Goal: Task Accomplishment & Management: Manage account settings

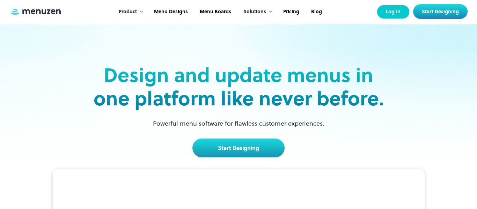
click at [388, 12] on link "Log In" at bounding box center [392, 12] width 33 height 14
click at [389, 17] on link "Log In" at bounding box center [392, 12] width 33 height 14
click at [398, 17] on link "Log In" at bounding box center [392, 12] width 33 height 14
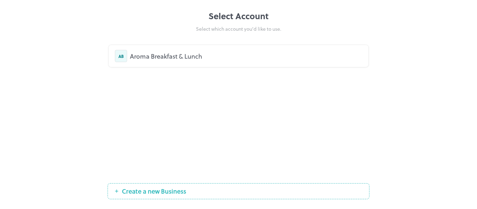
click at [163, 53] on div "Aroma Breakfast & Lunch" at bounding box center [246, 55] width 232 height 9
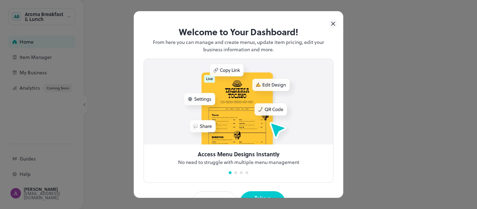
scroll to position [21, 0]
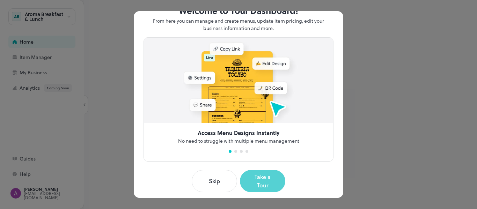
click at [259, 174] on button "Take a Tour" at bounding box center [262, 181] width 45 height 22
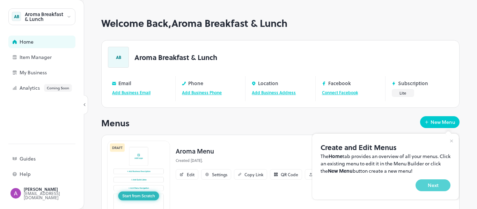
click at [439, 182] on button "Next" at bounding box center [432, 185] width 35 height 12
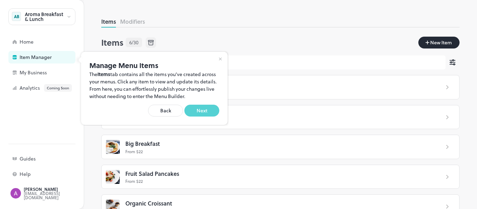
click at [210, 112] on button "Next" at bounding box center [201, 111] width 35 height 12
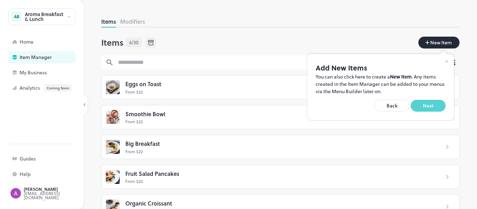
click at [441, 107] on button "Next" at bounding box center [427, 106] width 35 height 12
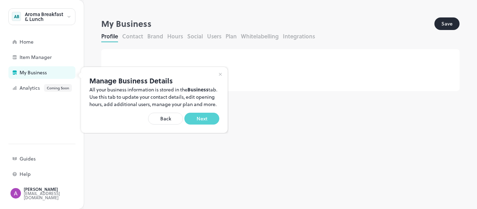
click at [209, 122] on button "Next" at bounding box center [201, 119] width 35 height 12
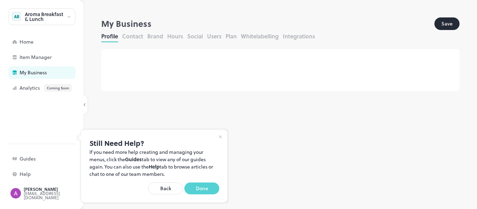
click at [204, 186] on button "Done" at bounding box center [201, 188] width 35 height 12
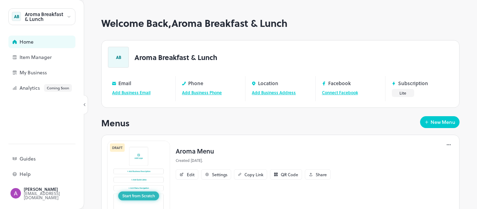
click at [207, 92] on link "Add Business Phone" at bounding box center [202, 92] width 40 height 6
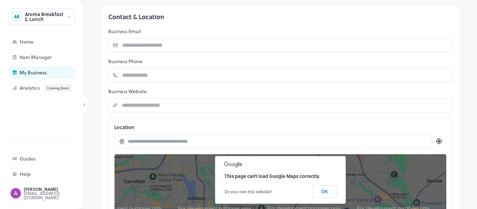
scroll to position [46, 0]
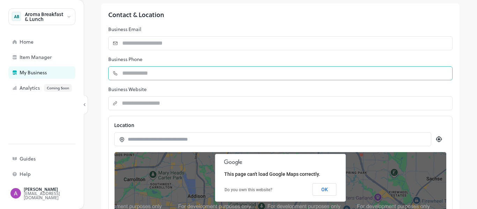
click at [193, 74] on input "number" at bounding box center [285, 73] width 334 height 14
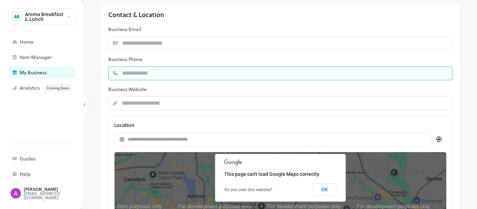
click at [265, 96] on div "Contact & Location Business Email ​ ​ Business Phone ​ ​ Business Website ​ ​ L…" at bounding box center [280, 125] width 358 height 245
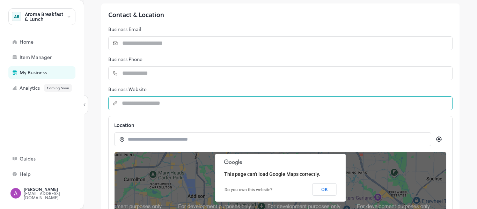
click at [264, 97] on input "string" at bounding box center [285, 103] width 335 height 14
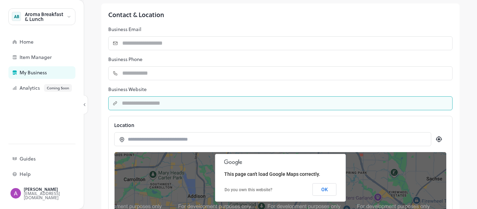
type input "*"
type input "**********"
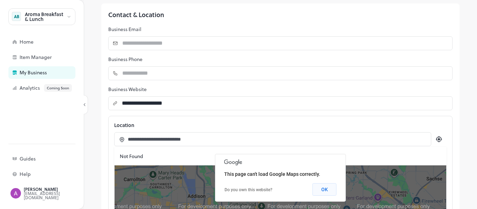
click at [329, 187] on button "OK" at bounding box center [324, 189] width 24 height 13
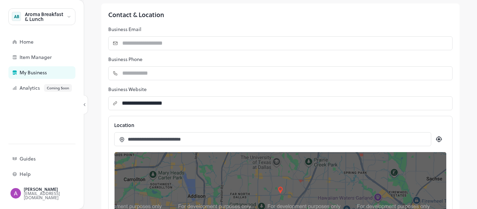
scroll to position [104, 0]
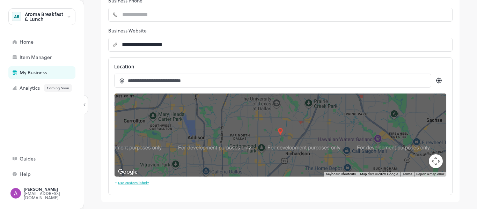
click at [216, 82] on input "**********" at bounding box center [276, 80] width 297 height 7
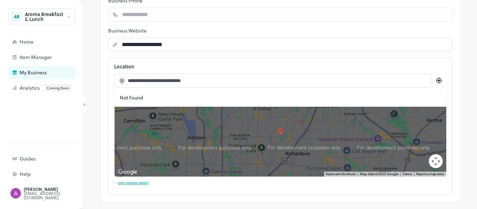
click at [436, 82] on icon at bounding box center [438, 80] width 8 height 8
click at [200, 81] on input "**********" at bounding box center [276, 80] width 297 height 7
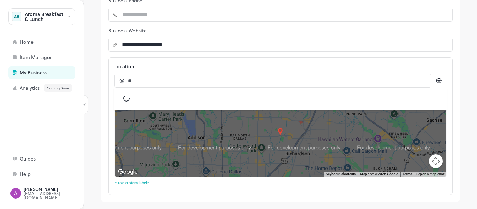
type input "*"
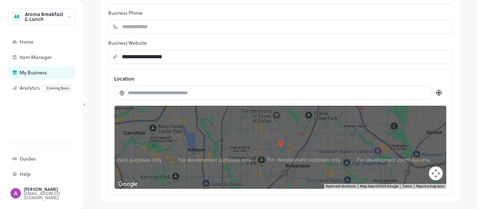
scroll to position [92, 0]
click at [241, 69] on div "Contact & Location Business Email ​ ​ Business Phone ​ ​ Business Website ​ ​ L…" at bounding box center [280, 79] width 358 height 245
click at [441, 92] on icon at bounding box center [438, 93] width 6 height 6
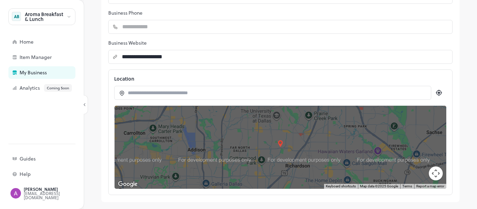
click at [441, 92] on icon at bounding box center [438, 93] width 6 height 6
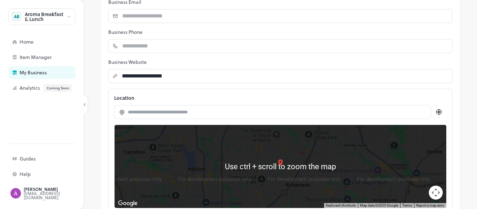
scroll to position [72, 0]
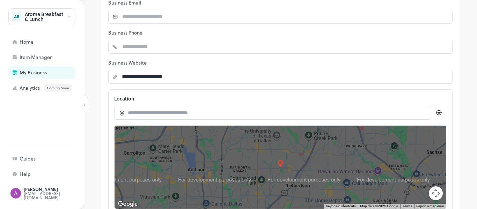
click at [208, 117] on div at bounding box center [272, 113] width 317 height 14
click at [175, 110] on input at bounding box center [276, 112] width 297 height 7
paste input "**********"
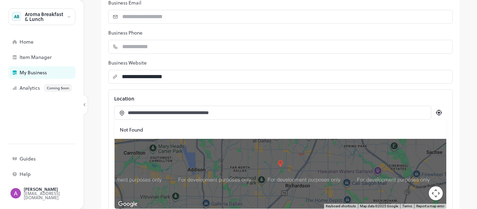
type input "**********"
click at [253, 107] on div "**********" at bounding box center [272, 113] width 317 height 14
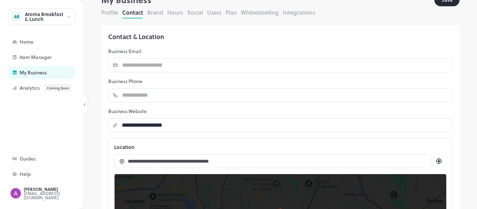
scroll to position [22, 0]
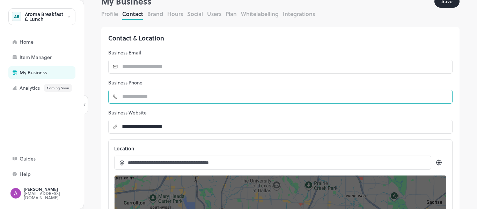
click at [179, 96] on input "number" at bounding box center [285, 97] width 334 height 14
click at [202, 83] on p "Business Phone" at bounding box center [280, 82] width 344 height 7
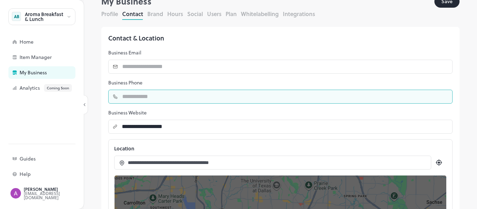
click at [144, 97] on input "number" at bounding box center [285, 97] width 334 height 14
click at [162, 91] on input "number" at bounding box center [285, 97] width 334 height 14
click at [149, 102] on input "number" at bounding box center [285, 97] width 334 height 14
click at [129, 96] on input "number" at bounding box center [285, 97] width 334 height 14
click at [130, 98] on input "number" at bounding box center [285, 97] width 334 height 14
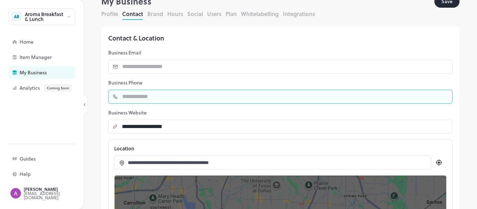
click at [167, 79] on p "Business Phone" at bounding box center [280, 82] width 344 height 7
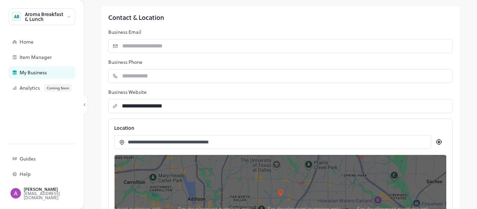
scroll to position [43, 0]
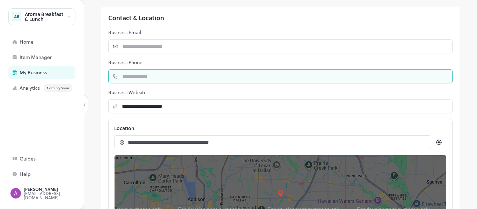
click at [122, 78] on input "number" at bounding box center [285, 76] width 334 height 14
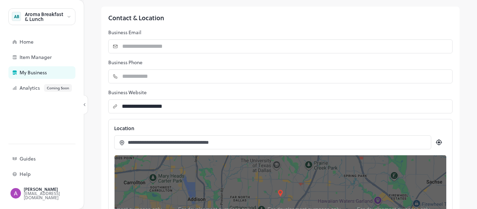
click at [195, 65] on p "Business Phone" at bounding box center [280, 62] width 344 height 7
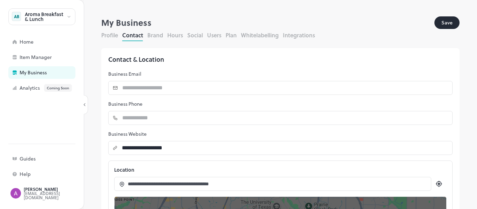
scroll to position [1, 0]
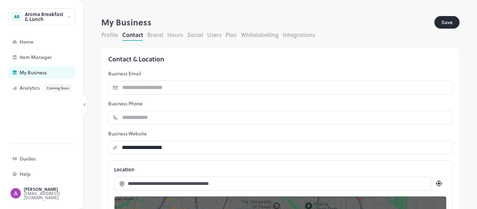
click at [450, 26] on button "Save" at bounding box center [446, 22] width 25 height 13
click at [46, 43] on div "Home" at bounding box center [55, 41] width 70 height 5
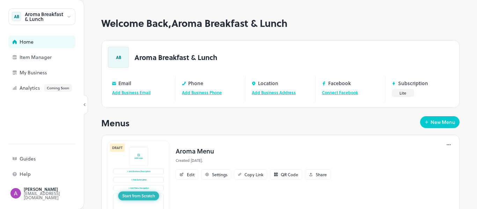
scroll to position [32, 0]
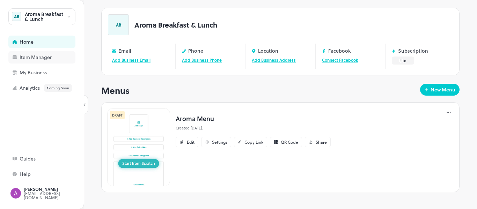
click at [29, 55] on div "Item Manager" at bounding box center [55, 57] width 70 height 5
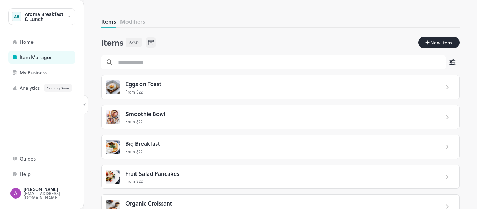
scroll to position [45, 0]
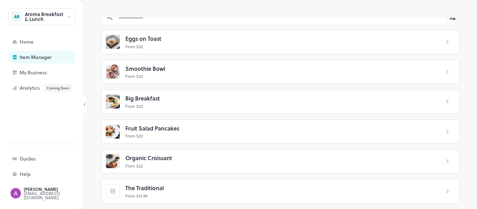
click at [339, 168] on p "From $ 22" at bounding box center [279, 166] width 308 height 6
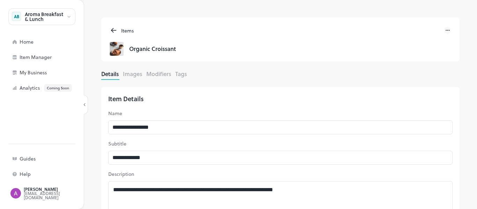
click at [450, 27] on icon at bounding box center [447, 30] width 7 height 7
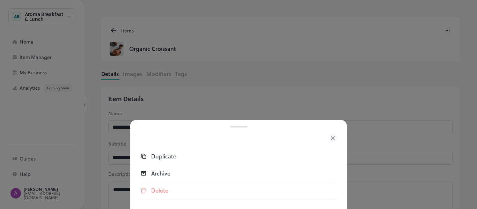
click at [238, 194] on div "Delete" at bounding box center [244, 190] width 186 height 8
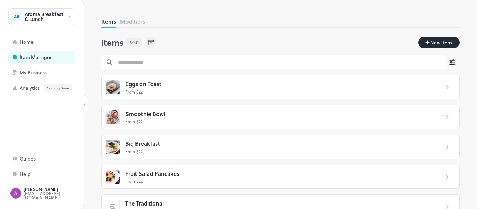
click at [394, 80] on div "Eggs on Toast" at bounding box center [279, 84] width 308 height 9
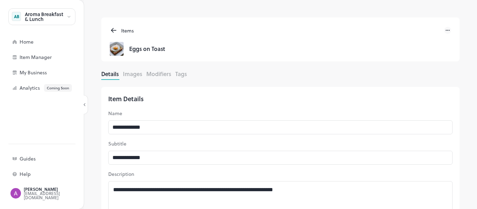
click at [445, 27] on icon at bounding box center [447, 30] width 7 height 7
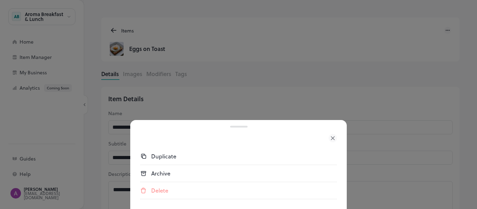
click at [203, 194] on div "Delete" at bounding box center [244, 190] width 186 height 8
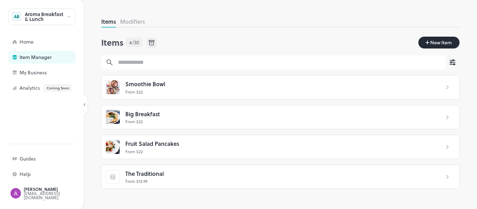
click at [152, 44] on icon at bounding box center [152, 43] width 8 height 8
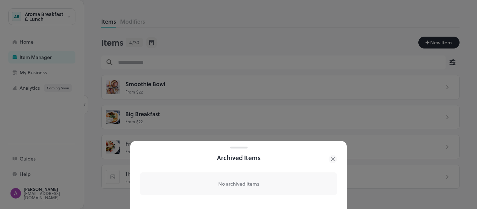
click at [334, 160] on icon at bounding box center [332, 159] width 8 height 8
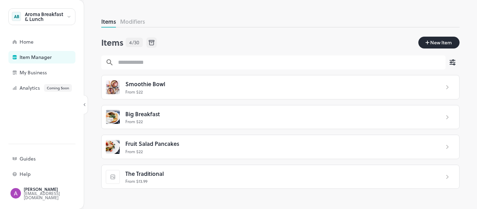
click at [450, 88] on icon at bounding box center [447, 87] width 8 height 8
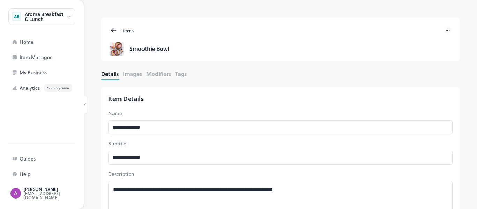
click at [449, 30] on icon at bounding box center [447, 30] width 7 height 7
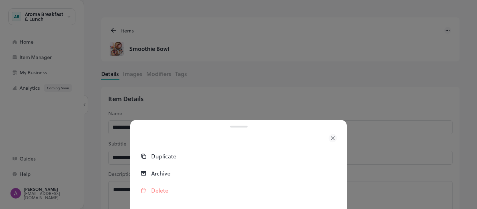
click at [193, 194] on div "Delete" at bounding box center [244, 190] width 186 height 8
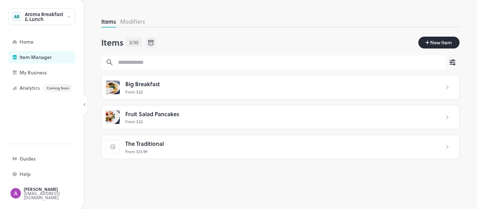
click at [156, 91] on p "From $ 22" at bounding box center [279, 92] width 308 height 6
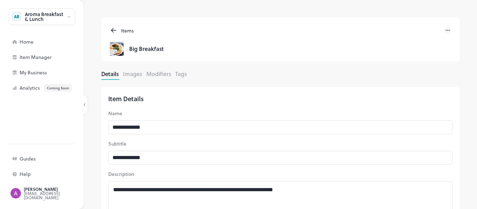
click at [446, 31] on icon at bounding box center [447, 30] width 7 height 7
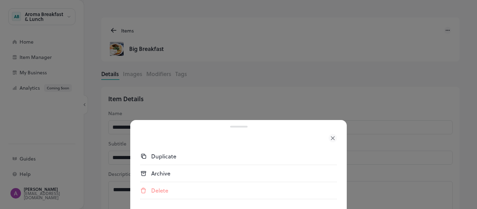
click at [161, 160] on div "Duplicate" at bounding box center [244, 156] width 186 height 8
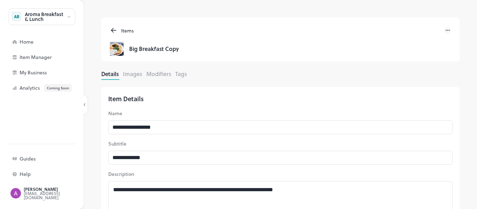
click at [448, 30] on icon at bounding box center [447, 30] width 7 height 7
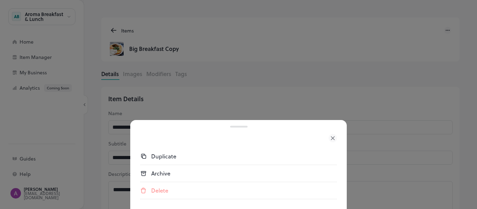
click at [187, 194] on div "Delete" at bounding box center [244, 190] width 186 height 8
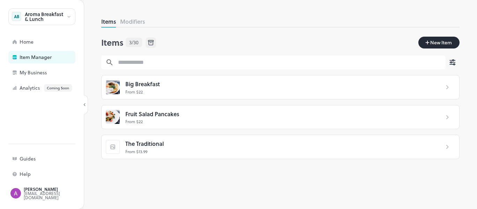
click at [190, 91] on p "From $ 22" at bounding box center [279, 92] width 308 height 6
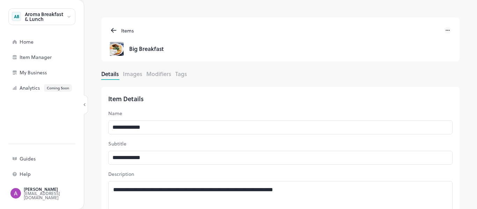
click at [447, 29] on icon at bounding box center [447, 30] width 7 height 7
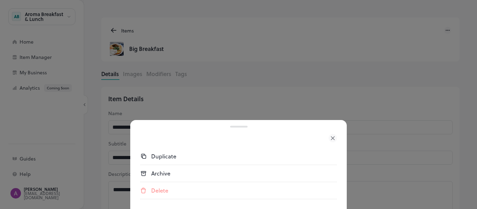
click at [178, 195] on div "Delete" at bounding box center [238, 190] width 197 height 17
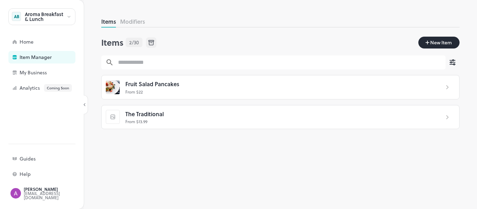
click at [275, 92] on p "From $ 22" at bounding box center [279, 92] width 308 height 6
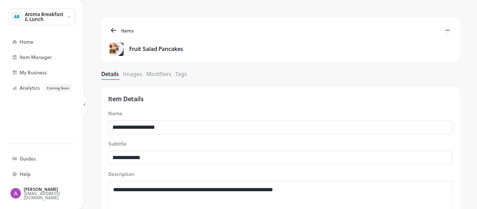
click at [446, 31] on icon at bounding box center [447, 30] width 7 height 7
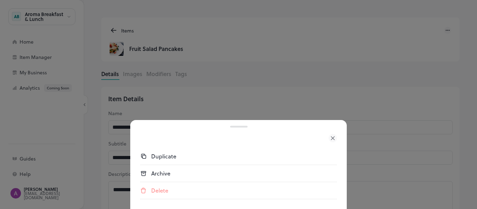
click at [177, 193] on div "Delete" at bounding box center [244, 190] width 186 height 8
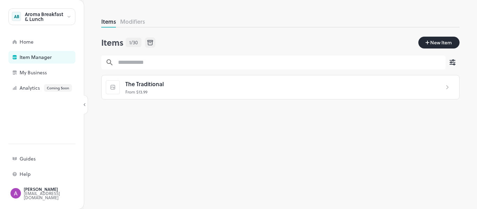
click at [128, 24] on button "Modifiers" at bounding box center [132, 21] width 25 height 8
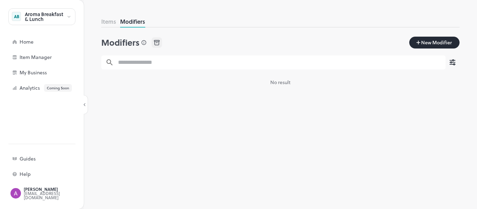
click at [113, 22] on button "Items" at bounding box center [108, 21] width 15 height 8
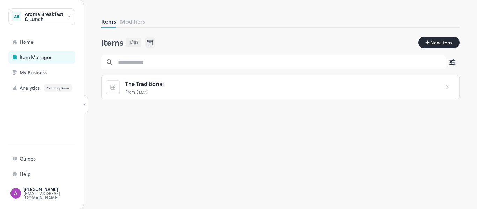
click at [200, 92] on p "From $ 13.99" at bounding box center [279, 92] width 308 height 6
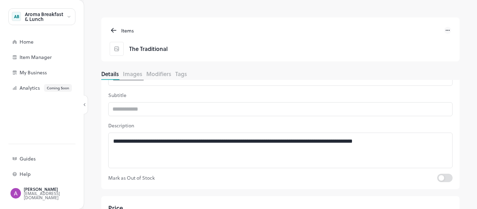
scroll to position [46, 0]
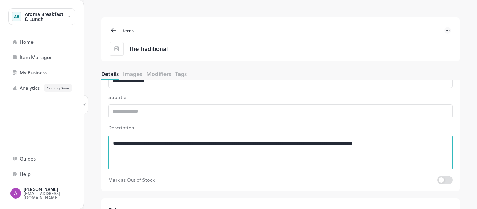
click at [225, 143] on textarea "**********" at bounding box center [280, 152] width 334 height 24
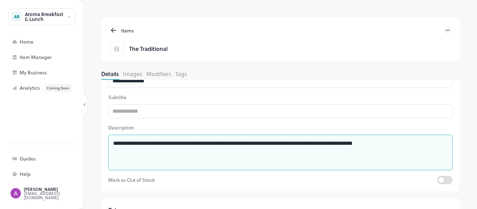
drag, startPoint x: 225, startPoint y: 143, endPoint x: 141, endPoint y: 146, distance: 83.4
click at [141, 146] on textarea "**********" at bounding box center [280, 152] width 334 height 24
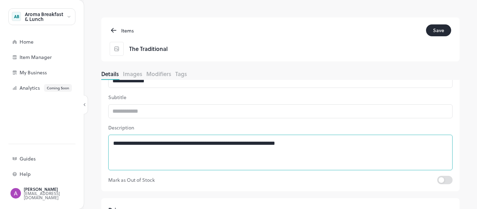
click at [212, 164] on div "**********" at bounding box center [280, 153] width 344 height 36
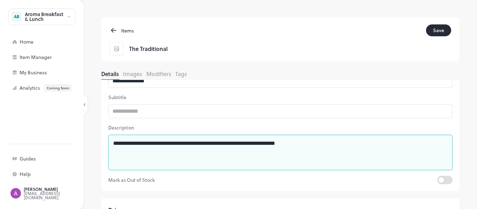
click at [340, 142] on textarea "**********" at bounding box center [280, 152] width 334 height 24
click at [141, 146] on textarea "**********" at bounding box center [280, 152] width 334 height 24
type textarea "**********"
click at [218, 125] on p "Description" at bounding box center [280, 127] width 344 height 7
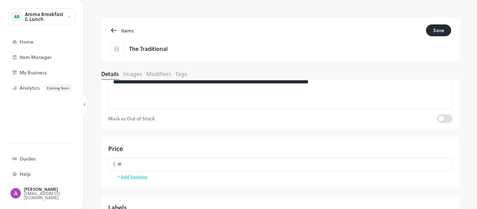
scroll to position [143, 0]
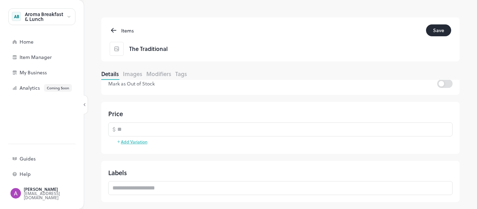
click at [441, 33] on button "Save" at bounding box center [438, 30] width 25 height 12
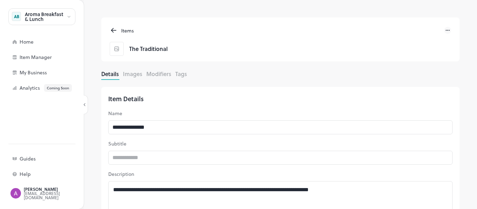
click at [135, 74] on button "Images" at bounding box center [132, 74] width 19 height 8
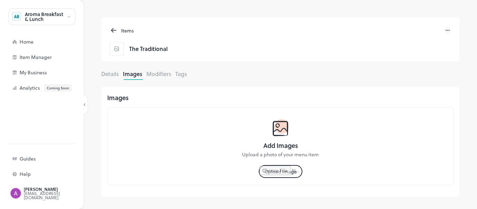
click at [274, 173] on input "file" at bounding box center [280, 172] width 42 height 12
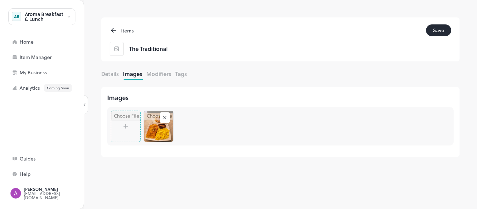
click at [437, 29] on button "Save" at bounding box center [438, 30] width 25 height 12
click at [115, 29] on icon at bounding box center [114, 30] width 8 height 8
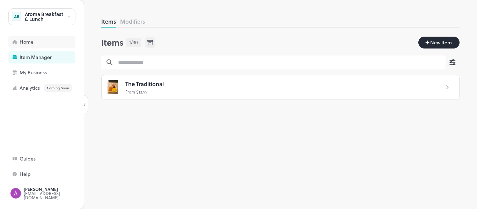
click at [47, 46] on div "Home" at bounding box center [41, 42] width 67 height 13
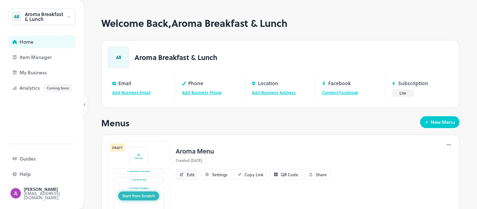
click at [187, 175] on div "Edit" at bounding box center [191, 174] width 8 height 4
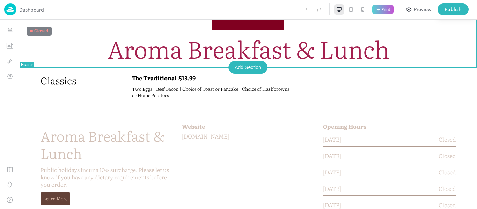
scroll to position [62, 0]
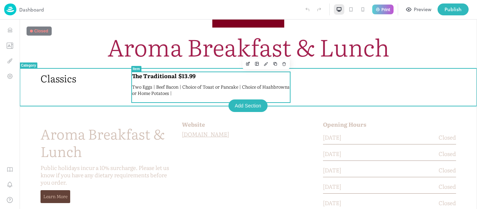
click at [244, 83] on div "The Traditional $13.99 Two Eggs | Beef Bacon | Choice of Toast or Pancake | Cho…" at bounding box center [211, 86] width 158 height 28
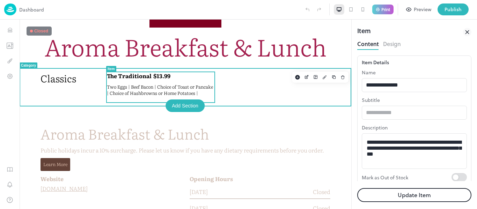
click at [390, 45] on button "Design" at bounding box center [392, 42] width 18 height 9
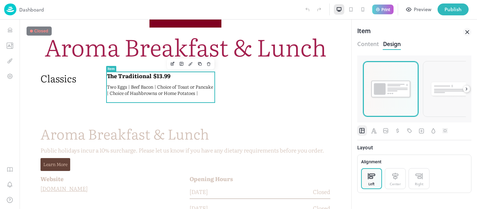
click at [396, 85] on img at bounding box center [390, 89] width 43 height 21
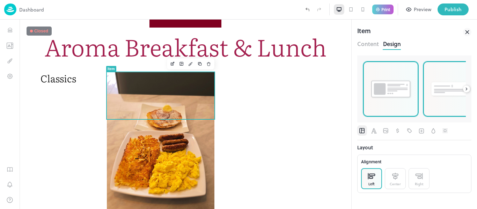
click at [444, 88] on img at bounding box center [450, 88] width 43 height 17
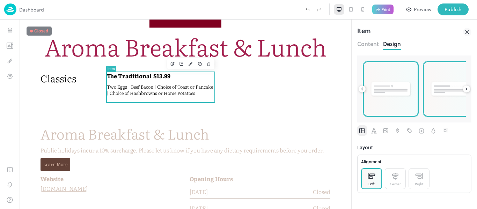
click at [430, 99] on div at bounding box center [450, 88] width 55 height 55
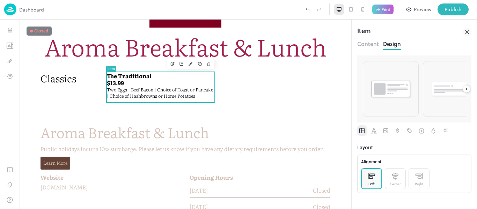
click at [465, 88] on icon at bounding box center [466, 89] width 5 height 5
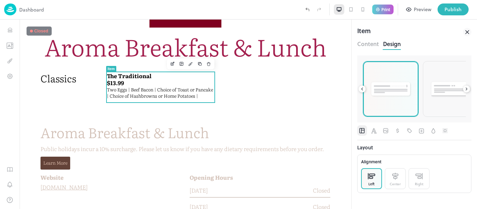
click at [465, 88] on icon at bounding box center [466, 89] width 5 height 5
click at [403, 98] on div at bounding box center [390, 88] width 55 height 55
click at [443, 104] on img at bounding box center [450, 89] width 31 height 42
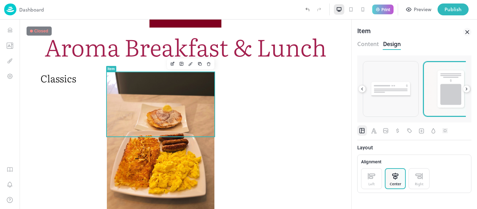
click at [467, 90] on icon at bounding box center [466, 89] width 5 height 5
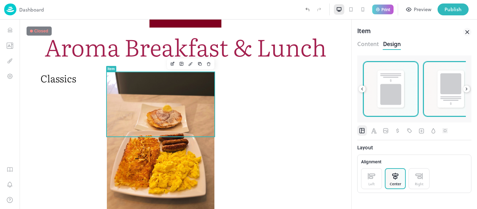
click at [444, 95] on img at bounding box center [450, 89] width 31 height 42
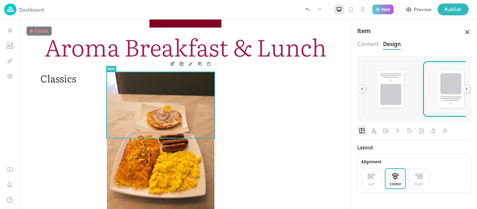
click at [468, 91] on icon at bounding box center [466, 89] width 5 height 5
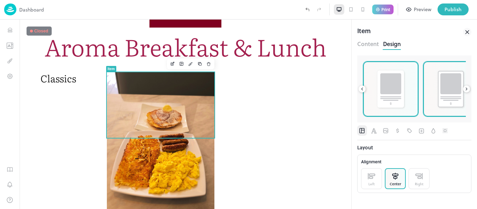
click at [457, 92] on img at bounding box center [450, 89] width 30 height 41
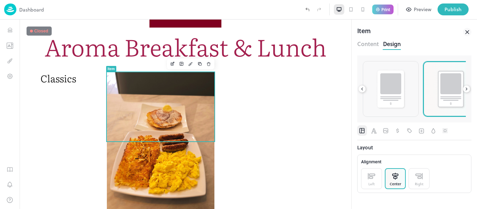
click at [464, 91] on icon at bounding box center [466, 89] width 5 height 5
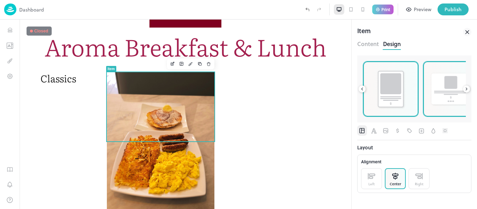
click at [447, 95] on img at bounding box center [450, 89] width 43 height 35
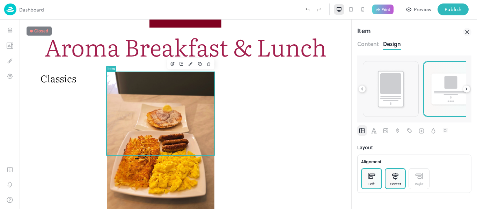
click at [376, 180] on div "Left" at bounding box center [371, 178] width 21 height 21
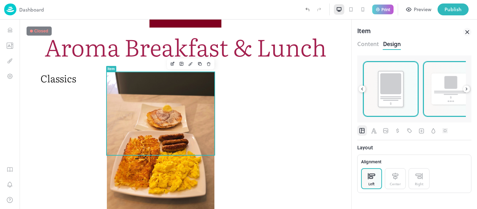
click at [364, 92] on div at bounding box center [390, 88] width 55 height 55
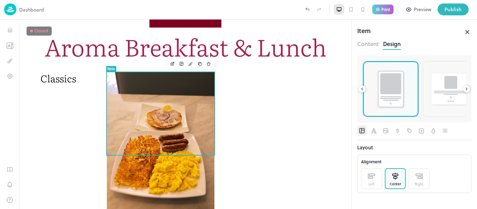
click at [364, 92] on div at bounding box center [390, 88] width 55 height 55
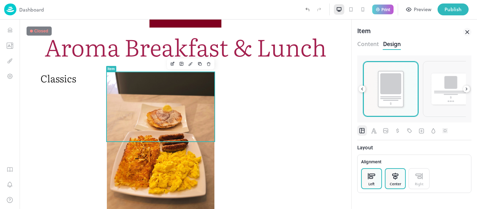
click at [373, 170] on div "Left" at bounding box center [371, 178] width 21 height 21
click at [360, 90] on icon at bounding box center [361, 89] width 5 height 5
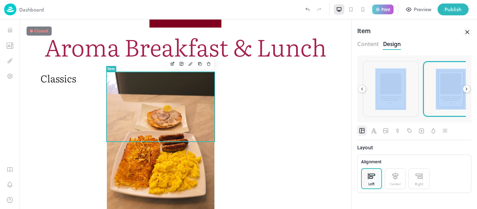
click at [360, 90] on icon at bounding box center [361, 89] width 5 height 5
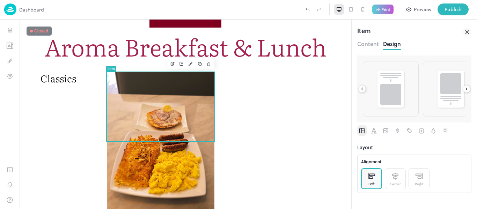
click at [360, 90] on icon at bounding box center [361, 89] width 5 height 5
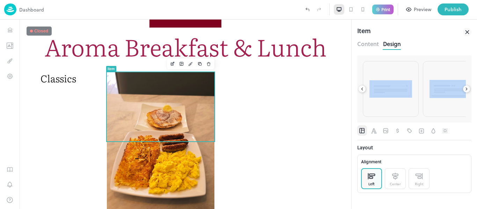
click at [360, 90] on icon at bounding box center [361, 89] width 5 height 5
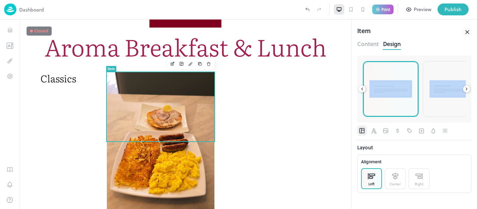
click at [382, 91] on img at bounding box center [390, 88] width 43 height 17
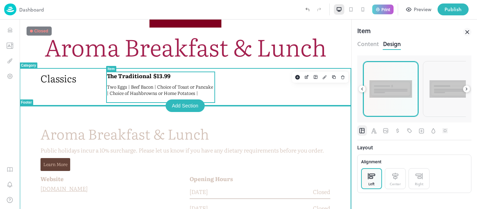
click at [251, 76] on div "The Traditional $13.99 Two Eggs | Beef Bacon | Choice of Toast or Pancake | Cho…" at bounding box center [218, 86] width 223 height 28
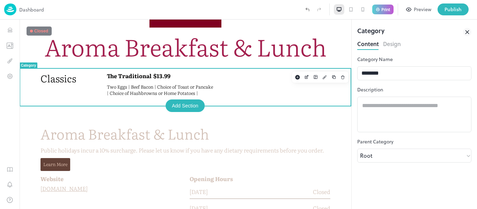
click at [383, 146] on div "Category Name ******** ​ Description * ​ Parent Category Root **** ​" at bounding box center [414, 132] width 114 height 154
click at [383, 151] on body "**********" at bounding box center [238, 104] width 477 height 209
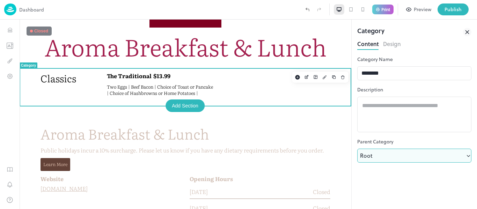
click at [383, 151] on div at bounding box center [238, 104] width 477 height 209
click at [10, 27] on icon "Items" at bounding box center [10, 30] width 7 height 7
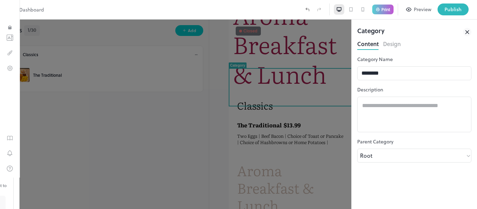
click at [42, 52] on div "Classics" at bounding box center [108, 55] width 171 height 6
click at [194, 54] on icon at bounding box center [196, 55] width 4 height 4
click at [92, 103] on div at bounding box center [238, 104] width 477 height 209
click at [188, 32] on div "Add" at bounding box center [192, 30] width 8 height 7
click at [173, 42] on div "Group your items with categories" at bounding box center [239, 39] width 473 height 5
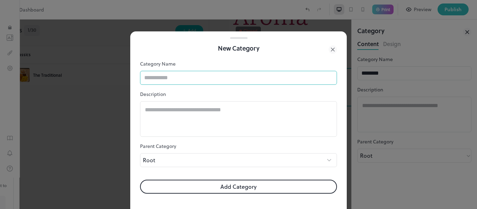
click at [179, 75] on input "text" at bounding box center [238, 78] width 197 height 14
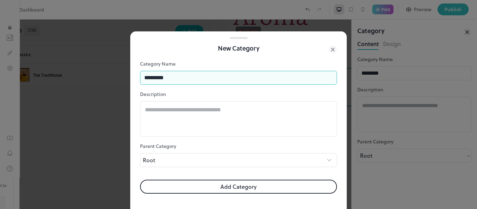
type input "*********"
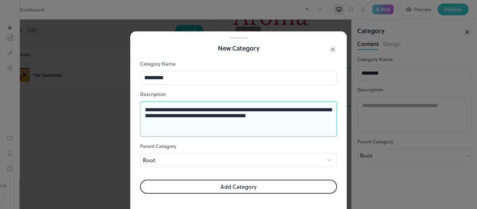
scroll to position [6, 0]
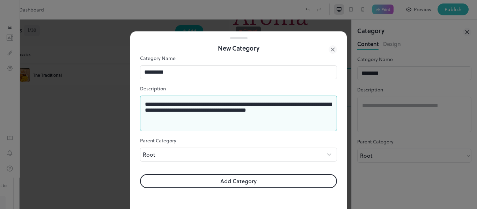
type textarea "**********"
click at [231, 180] on button "Add Category" at bounding box center [238, 181] width 197 height 14
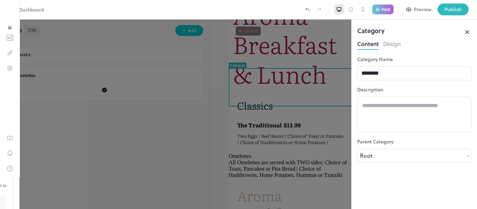
click at [283, 169] on div at bounding box center [238, 104] width 477 height 209
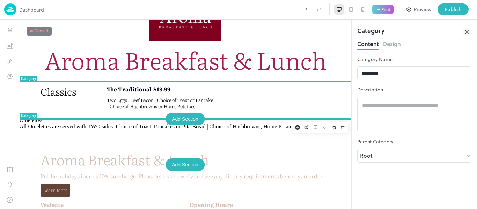
scroll to position [38, 0]
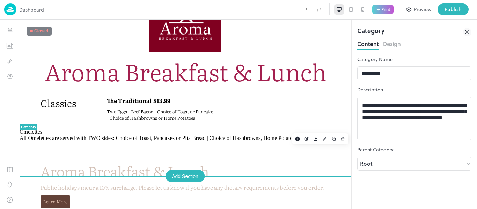
drag, startPoint x: 75, startPoint y: 171, endPoint x: 85, endPoint y: 108, distance: 63.2
click at [85, 108] on div "Aroma Breakfast & Lunch Classics The Traditional $13.99 Two Eggs | Beef Bacon |…" at bounding box center [185, 166] width 331 height 368
click at [295, 141] on p "All Omelettes are served with TWO sides: Choice of Toast, Pancakes or Pita Brea…" at bounding box center [185, 138] width 331 height 6
click at [13, 27] on icon "Items" at bounding box center [10, 30] width 7 height 7
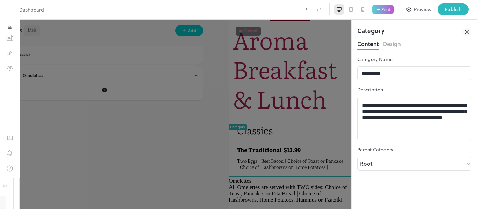
drag, startPoint x: 97, startPoint y: 73, endPoint x: 88, endPoint y: 72, distance: 9.1
click at [88, 73] on div "Omelettes" at bounding box center [108, 76] width 171 height 6
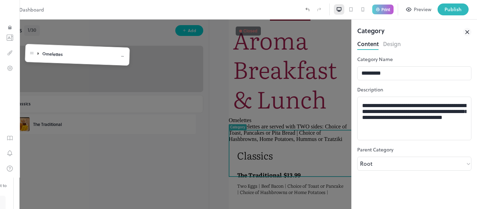
drag, startPoint x: 32, startPoint y: 75, endPoint x: 32, endPoint y: 48, distance: 26.9
click at [32, 48] on body "**********" at bounding box center [238, 104] width 477 height 209
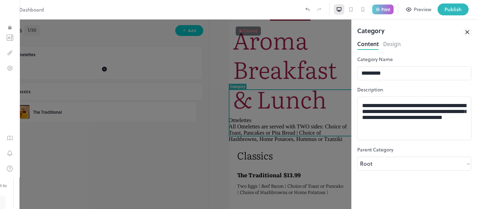
click at [189, 136] on div at bounding box center [238, 104] width 477 height 209
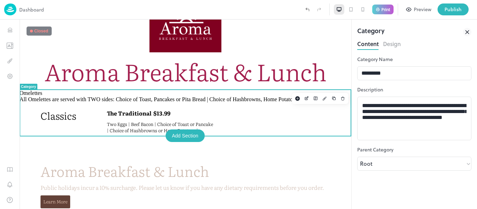
click at [134, 103] on p "All Omelettes are served with TWO sides: Choice of Toast, Pancakes or Pita Brea…" at bounding box center [185, 99] width 331 height 6
click at [396, 46] on button "Design" at bounding box center [392, 42] width 18 height 9
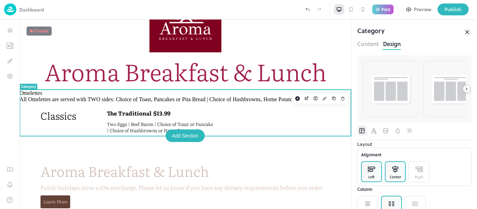
click at [399, 180] on div "Center" at bounding box center [395, 176] width 12 height 5
click at [373, 180] on div "Left" at bounding box center [371, 176] width 6 height 5
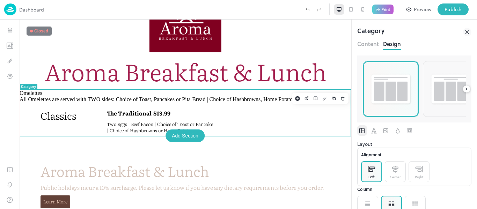
click at [407, 98] on img at bounding box center [390, 89] width 43 height 33
click at [435, 98] on img at bounding box center [450, 89] width 43 height 33
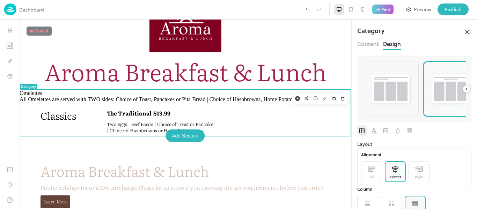
click at [467, 90] on icon at bounding box center [466, 89] width 5 height 5
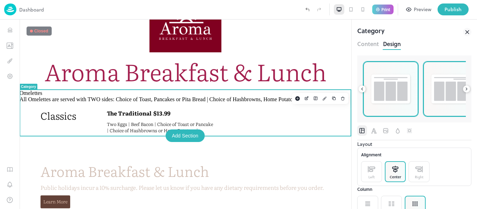
click at [433, 90] on img at bounding box center [450, 89] width 43 height 33
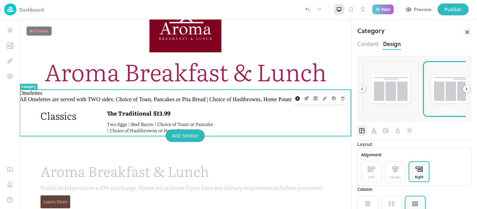
click at [466, 88] on icon at bounding box center [465, 89] width 1 height 2
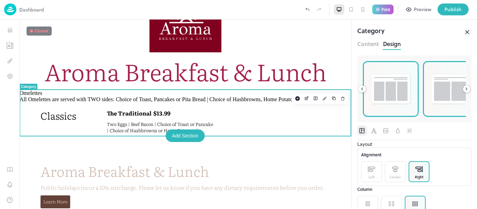
click at [441, 92] on img at bounding box center [450, 89] width 43 height 33
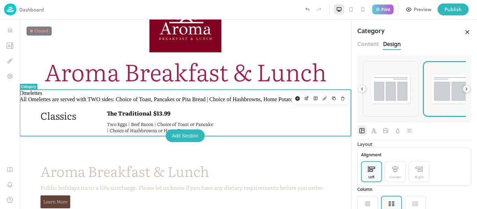
click at [466, 90] on icon at bounding box center [466, 89] width 5 height 5
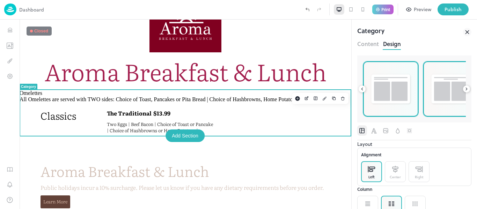
click at [439, 93] on img at bounding box center [450, 89] width 43 height 33
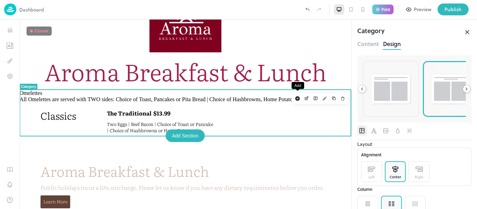
click at [199, 134] on span "Two Eggs | Beef Bacon | Choice of Toast or Pancake | Choice of Hashbrowns or Ho…" at bounding box center [160, 127] width 107 height 13
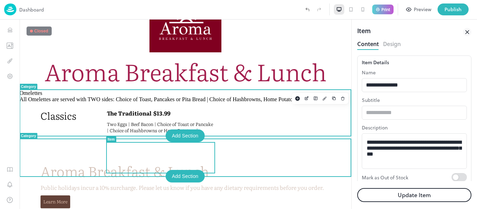
click at [389, 44] on button "Design" at bounding box center [392, 42] width 18 height 9
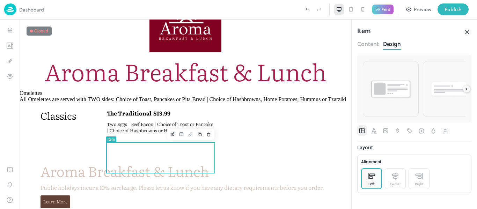
click at [467, 89] on icon at bounding box center [466, 89] width 5 height 5
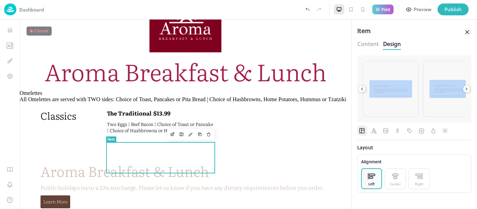
click at [467, 89] on icon at bounding box center [466, 89] width 5 height 5
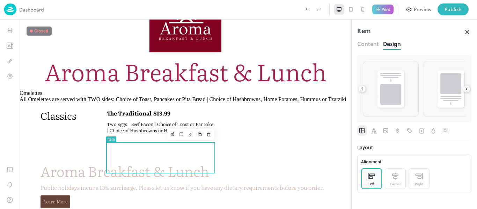
click at [467, 89] on icon at bounding box center [466, 89] width 5 height 5
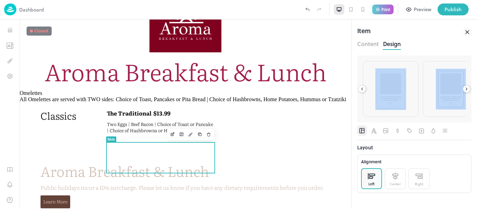
click at [467, 89] on icon at bounding box center [466, 89] width 5 height 5
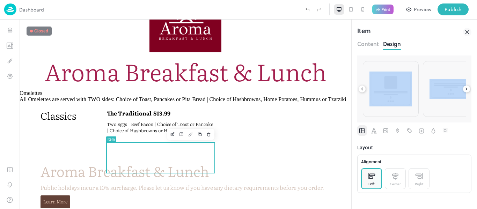
click at [467, 89] on icon at bounding box center [466, 89] width 5 height 5
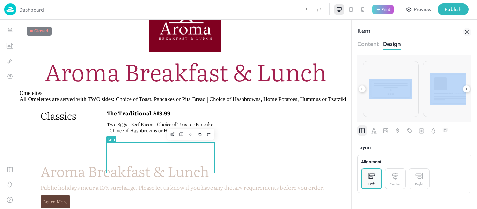
click at [467, 89] on icon at bounding box center [466, 89] width 5 height 5
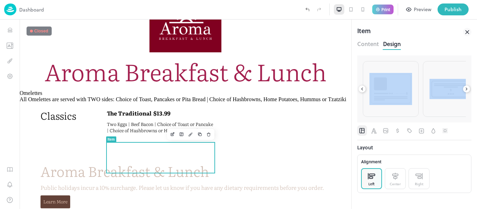
click at [467, 89] on icon at bounding box center [466, 89] width 5 height 5
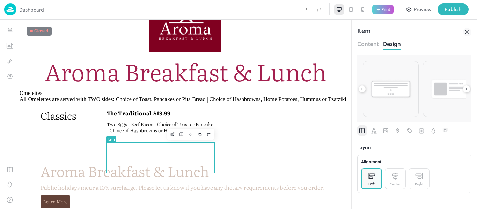
click at [467, 89] on icon at bounding box center [466, 89] width 5 height 5
click at [467, 89] on div at bounding box center [414, 88] width 114 height 67
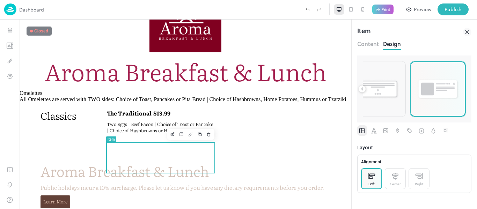
click at [444, 92] on img at bounding box center [437, 89] width 43 height 22
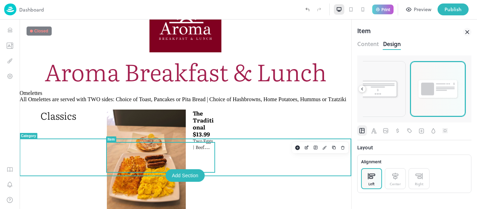
click at [59, 163] on div "Classics" at bounding box center [69, 162] width 58 height 105
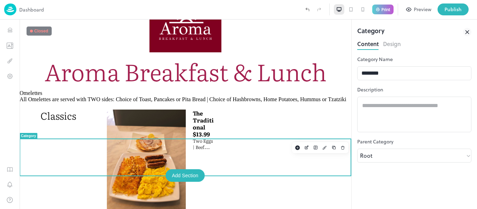
click at [393, 44] on button "Design" at bounding box center [392, 42] width 18 height 9
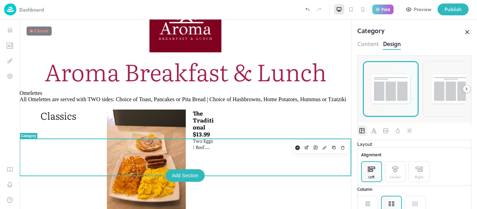
click at [385, 95] on img at bounding box center [390, 89] width 43 height 33
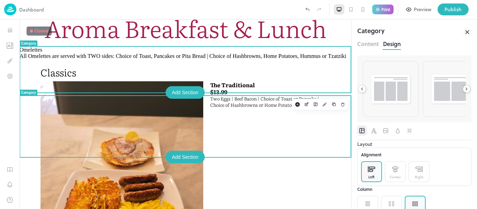
scroll to position [88, 0]
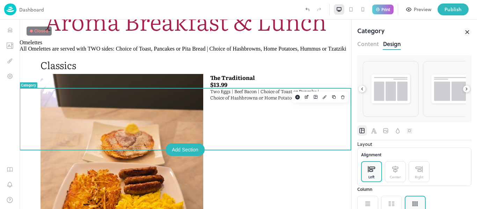
click at [361, 90] on icon at bounding box center [361, 89] width 5 height 5
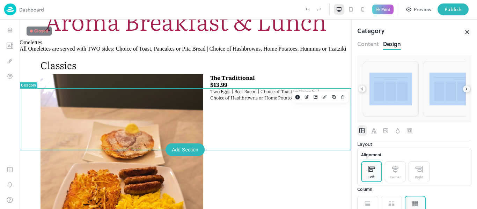
click at [361, 90] on icon at bounding box center [361, 89] width 5 height 5
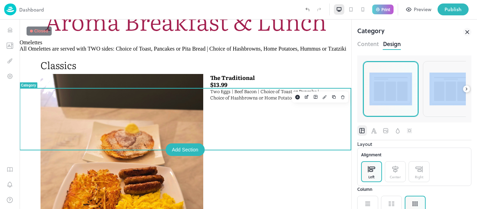
click at [361, 90] on div at bounding box center [414, 88] width 114 height 67
click at [380, 93] on img at bounding box center [390, 89] width 43 height 33
click at [476, 87] on div "Category Content Design Layout Alignment Left Center Right Column 1 Column 2 Co…" at bounding box center [413, 114] width 125 height 189
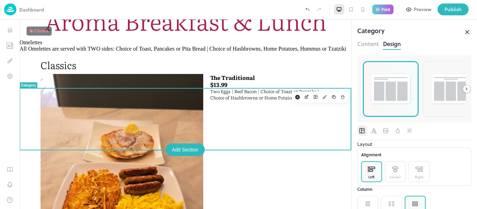
click at [463, 88] on div at bounding box center [466, 88] width 7 height 7
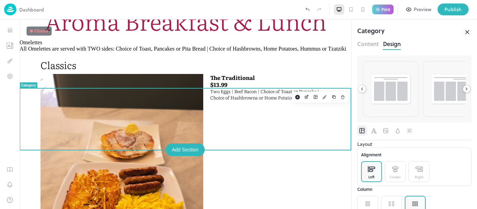
click at [463, 88] on div at bounding box center [466, 88] width 7 height 7
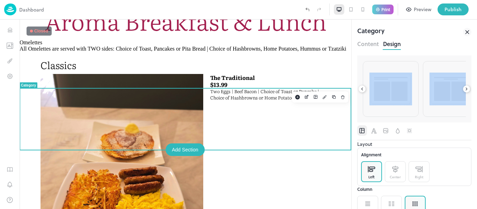
click at [463, 88] on div at bounding box center [466, 88] width 7 height 7
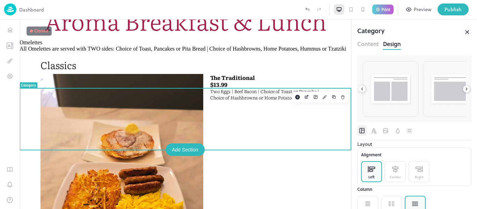
click at [463, 88] on div at bounding box center [466, 88] width 7 height 7
click at [431, 91] on img at bounding box center [450, 89] width 43 height 33
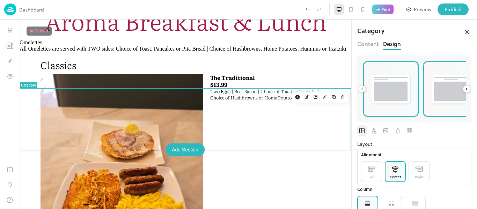
click at [402, 90] on img at bounding box center [390, 89] width 43 height 33
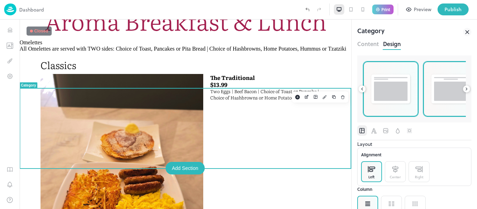
click at [441, 90] on img at bounding box center [450, 89] width 43 height 33
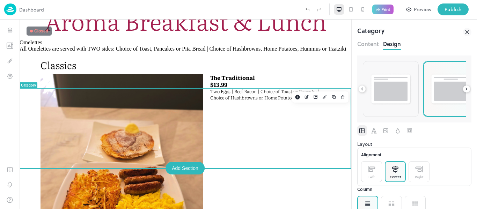
click at [466, 90] on icon at bounding box center [465, 89] width 1 height 2
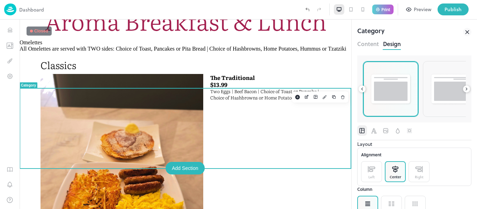
click at [466, 90] on icon at bounding box center [465, 89] width 1 height 2
click at [409, 98] on img at bounding box center [390, 89] width 43 height 33
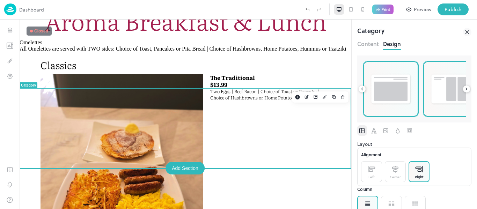
click at [434, 101] on img at bounding box center [450, 89] width 43 height 33
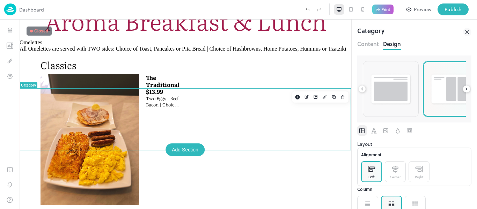
click at [467, 90] on icon at bounding box center [466, 89] width 5 height 5
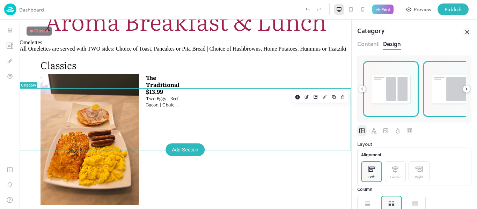
click at [441, 91] on img at bounding box center [450, 89] width 43 height 33
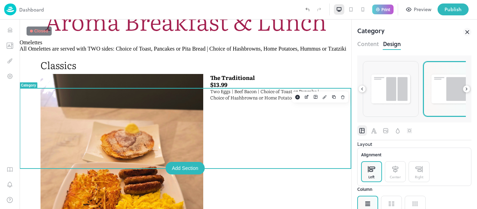
click at [466, 88] on icon at bounding box center [466, 89] width 5 height 5
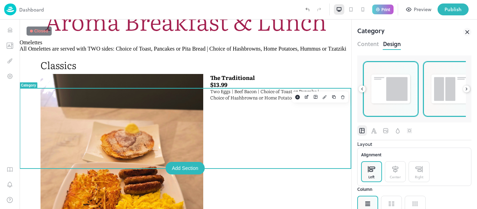
click at [434, 99] on img at bounding box center [450, 89] width 43 height 33
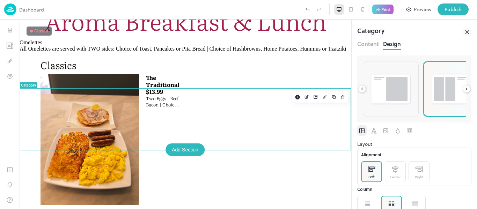
click at [466, 91] on div at bounding box center [466, 88] width 7 height 7
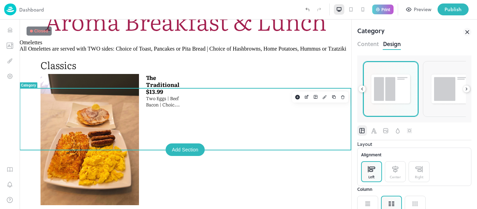
click at [466, 91] on div at bounding box center [466, 88] width 7 height 7
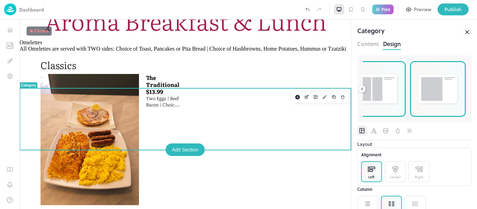
click at [440, 93] on img at bounding box center [437, 89] width 43 height 33
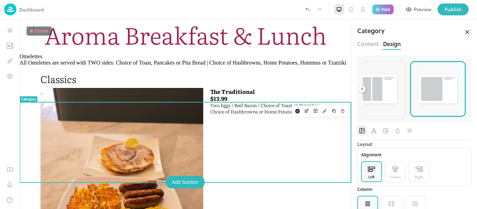
scroll to position [93, 0]
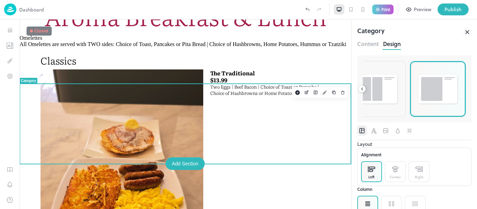
click at [362, 90] on icon at bounding box center [361, 89] width 1 height 2
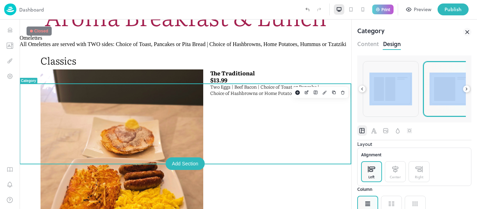
click at [362, 90] on icon at bounding box center [361, 89] width 1 height 2
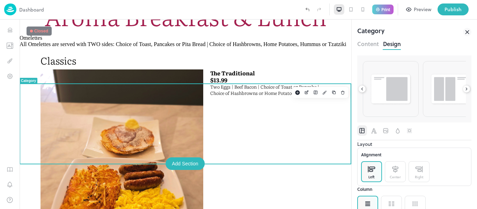
click at [362, 90] on icon at bounding box center [361, 89] width 1 height 2
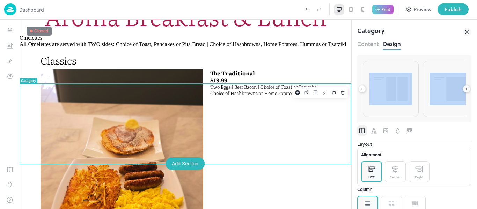
click at [362, 90] on icon at bounding box center [361, 89] width 1 height 2
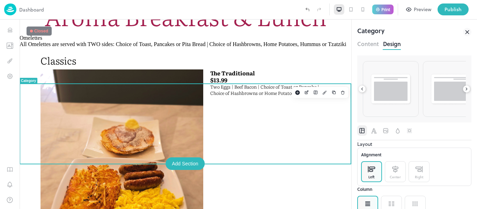
click at [362, 90] on icon at bounding box center [361, 89] width 1 height 2
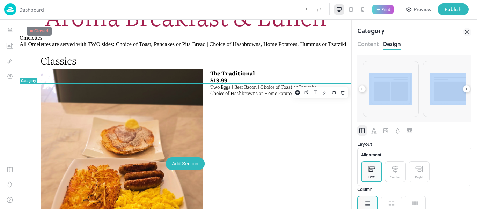
click at [362, 90] on icon at bounding box center [361, 89] width 1 height 2
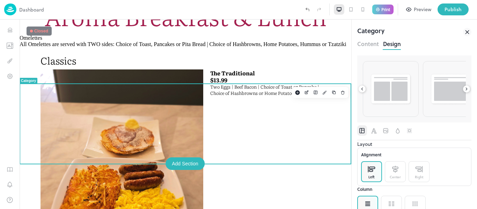
click at [362, 90] on icon at bounding box center [361, 89] width 1 height 2
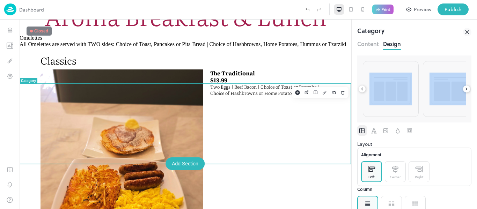
click at [362, 90] on icon at bounding box center [361, 89] width 1 height 2
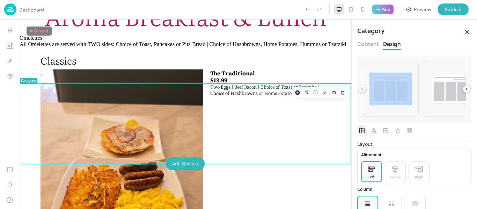
click at [362, 90] on icon at bounding box center [361, 89] width 1 height 2
click at [358, 90] on div at bounding box center [330, 88] width 55 height 55
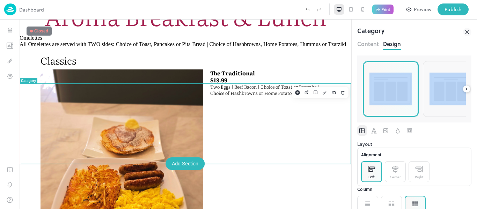
click at [362, 90] on div at bounding box center [390, 89] width 56 height 56
click at [382, 89] on img at bounding box center [390, 89] width 43 height 33
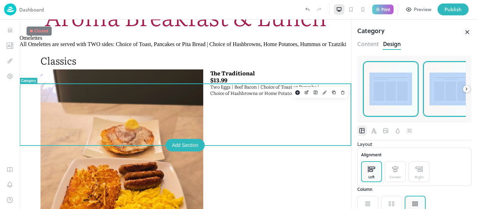
click at [439, 93] on img at bounding box center [450, 89] width 43 height 33
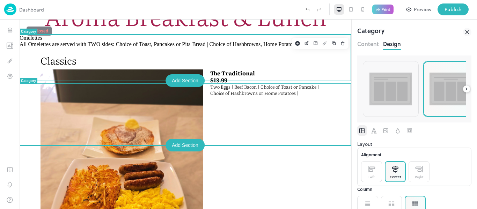
click at [223, 47] on p "All Omelettes are served with TWO sides: Choice of Toast, Pancakes or Pita Brea…" at bounding box center [185, 44] width 331 height 6
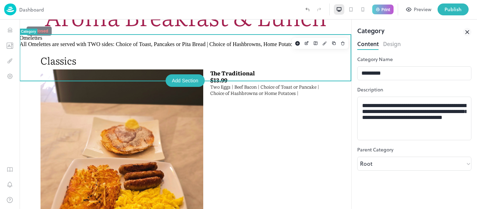
click at [393, 47] on button "Design" at bounding box center [392, 42] width 18 height 9
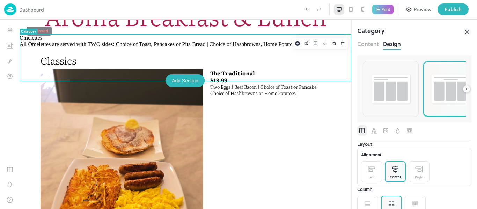
click at [440, 92] on img at bounding box center [450, 89] width 43 height 33
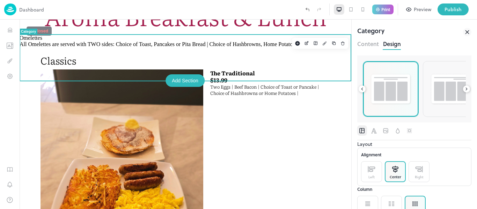
click at [352, 90] on img at bounding box center [330, 89] width 43 height 33
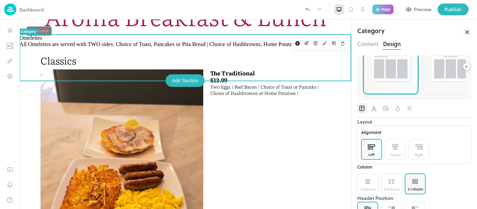
scroll to position [24, 0]
click at [420, 112] on div at bounding box center [414, 107] width 114 height 10
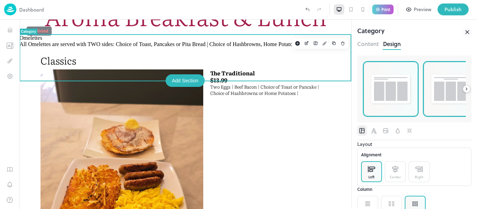
click at [440, 101] on img at bounding box center [450, 89] width 43 height 33
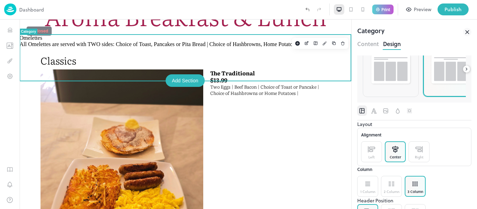
scroll to position [77, 0]
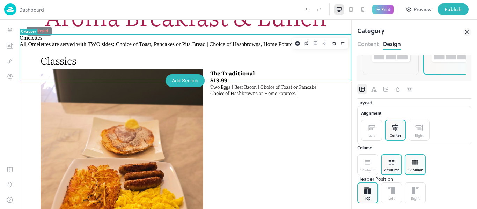
click at [398, 167] on div "2 Column" at bounding box center [391, 169] width 16 height 5
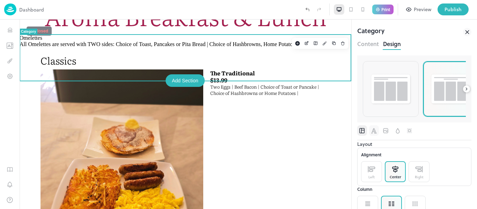
click at [374, 132] on icon "Font" at bounding box center [374, 130] width 6 height 5
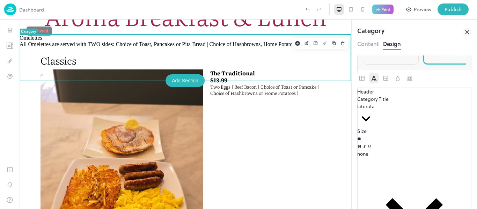
scroll to position [54, 0]
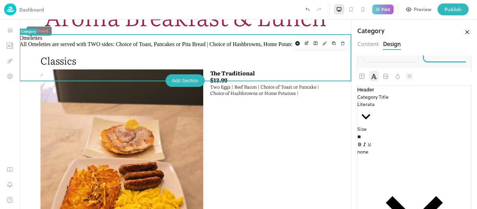
click at [374, 113] on div at bounding box center [374, 113] width 0 height 0
click at [428, 7] on div at bounding box center [238, 7] width 477 height 0
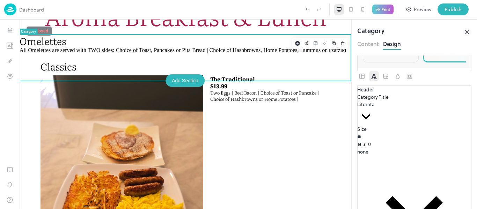
scroll to position [61, 0]
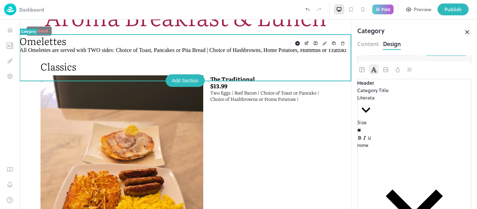
click at [428, 7] on div at bounding box center [238, 7] width 477 height 0
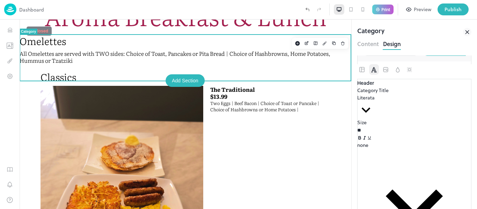
click at [387, 72] on icon "Image" at bounding box center [385, 69] width 5 height 5
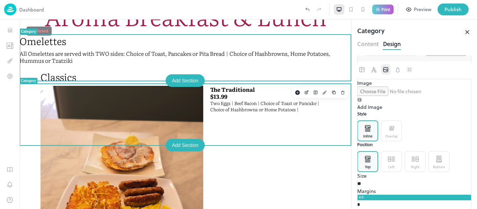
click at [264, 120] on div "The Traditional $13.99 Two Eggs | Beef Bacon | Choice of Toast or Pancake | Cho…" at bounding box center [185, 194] width 290 height 217
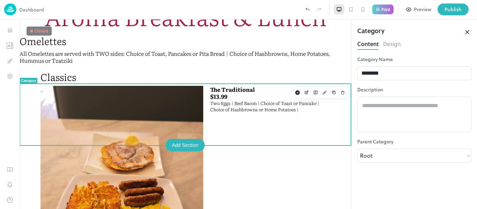
click at [264, 120] on div "The Traditional $13.99 Two Eggs | Beef Bacon | Choice of Toast or Pancake | Cho…" at bounding box center [185, 194] width 290 height 217
click at [394, 44] on button "Design" at bounding box center [392, 42] width 18 height 9
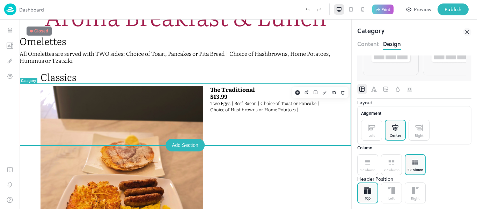
scroll to position [77, 0]
click at [375, 154] on div "1 Column" at bounding box center [367, 164] width 21 height 21
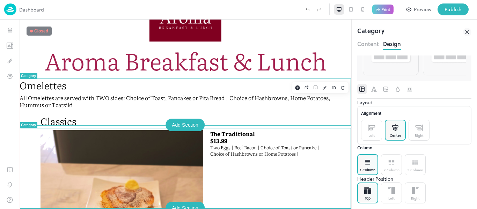
scroll to position [86, 0]
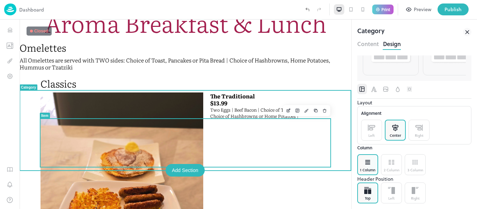
click at [210, 107] on div "$13.99" at bounding box center [270, 102] width 120 height 7
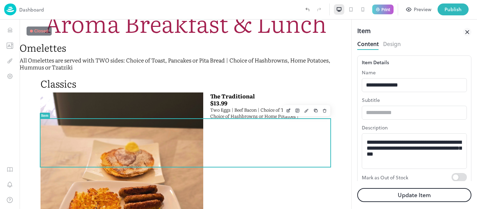
click at [9, 8] on img at bounding box center [10, 9] width 12 height 12
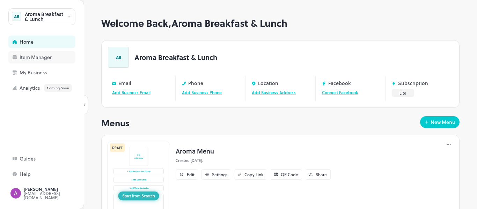
click at [30, 55] on div "Item Manager" at bounding box center [55, 57] width 70 height 5
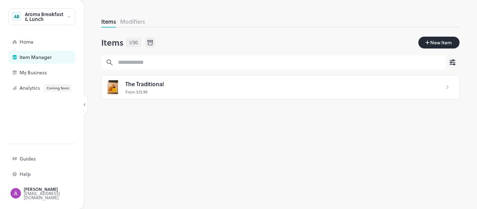
click at [449, 86] on icon at bounding box center [447, 87] width 8 height 8
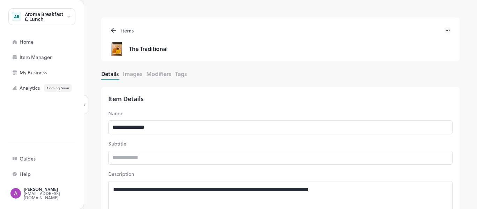
click at [135, 76] on button "Images" at bounding box center [132, 74] width 19 height 8
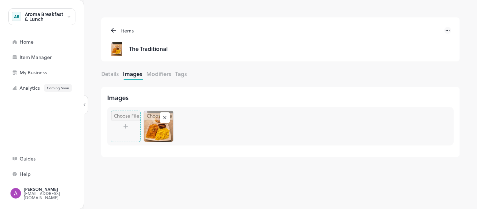
click at [164, 115] on rect at bounding box center [164, 117] width 7 height 7
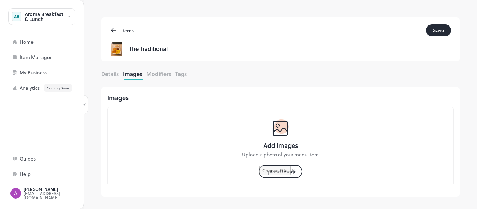
click at [156, 73] on button "Modifiers" at bounding box center [158, 74] width 25 height 8
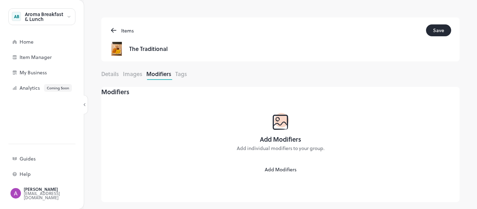
click at [300, 173] on div "Add Modifiers" at bounding box center [280, 169] width 39 height 7
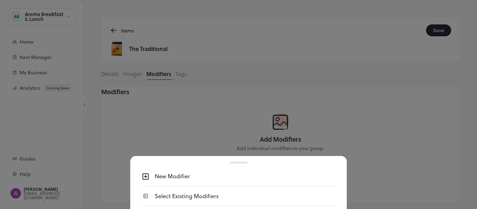
click at [214, 184] on div "New Modifier" at bounding box center [238, 176] width 197 height 20
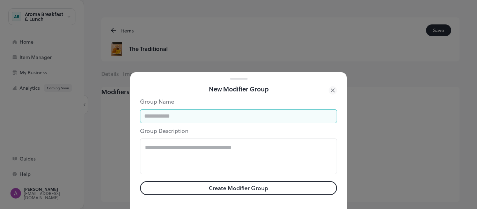
click at [189, 117] on input "text" at bounding box center [238, 116] width 197 height 14
type input "*****"
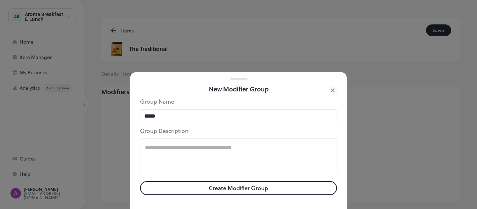
click at [193, 190] on button "Create Modifier Group" at bounding box center [238, 188] width 197 height 14
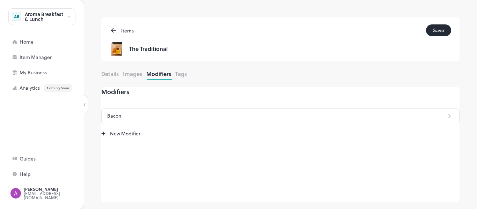
click at [157, 119] on p "Bacon" at bounding box center [276, 115] width 338 height 7
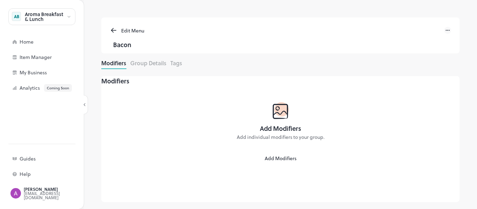
click at [290, 162] on button "Add Modifiers" at bounding box center [280, 158] width 39 height 7
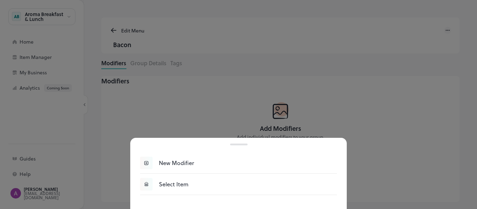
click at [209, 168] on div "New Modifier" at bounding box center [238, 162] width 197 height 21
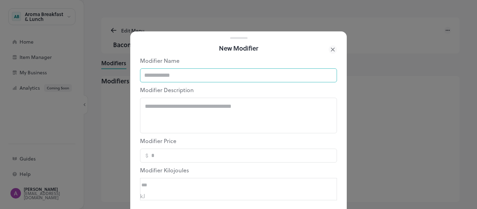
click at [204, 76] on input "text" at bounding box center [238, 75] width 197 height 14
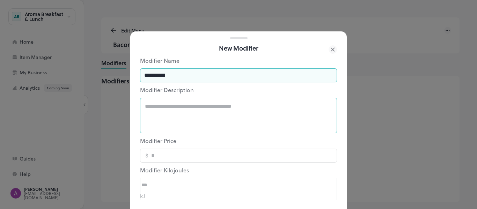
scroll to position [18, 0]
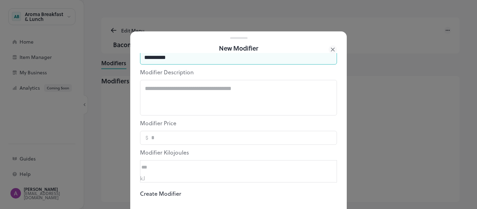
type input "**********"
click at [181, 189] on button "Create Modifier" at bounding box center [160, 193] width 41 height 8
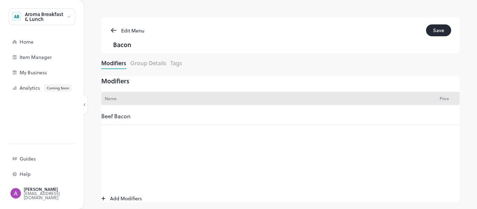
click at [145, 197] on button "Add Modifiers" at bounding box center [123, 198] width 44 height 7
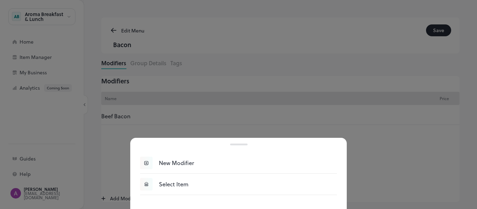
click at [172, 165] on div "New Modifier" at bounding box center [248, 163] width 178 height 8
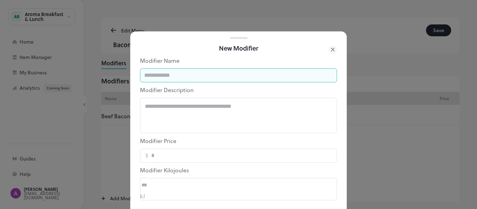
click at [190, 79] on input "text" at bounding box center [238, 75] width 197 height 14
type input "**********"
click at [181, 207] on button "Create Modifier" at bounding box center [160, 211] width 41 height 8
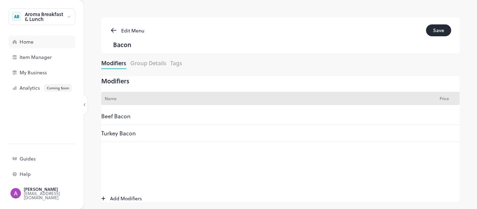
click at [38, 45] on div "Home" at bounding box center [41, 42] width 67 height 13
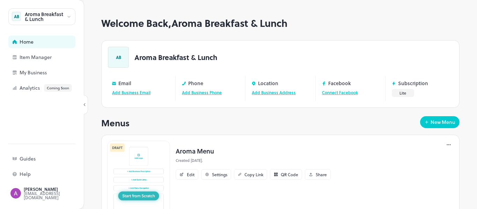
click at [159, 159] on img at bounding box center [138, 180] width 63 height 78
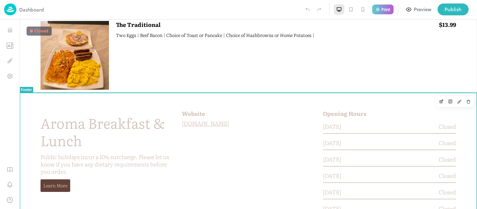
scroll to position [143, 0]
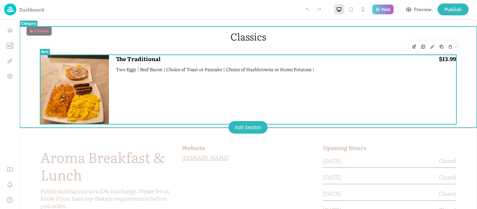
click at [252, 88] on div "The Traditional $13.99 Two Eggs | Beef Bacon | Choice of Toast or Pancake | Cho…" at bounding box center [286, 89] width 340 height 68
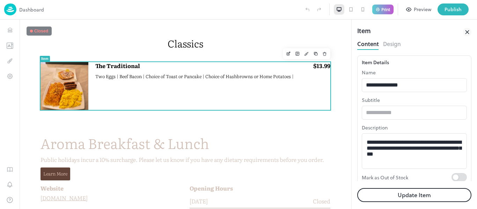
click at [392, 42] on button "Design" at bounding box center [392, 42] width 18 height 9
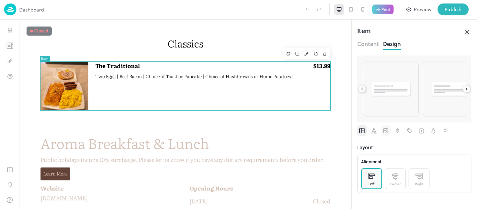
click at [385, 132] on icon "Image" at bounding box center [385, 130] width 7 height 7
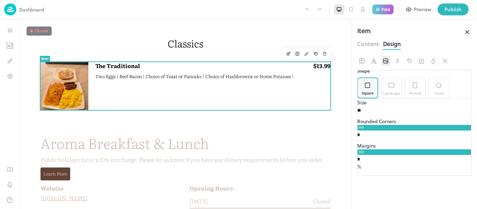
scroll to position [161, 0]
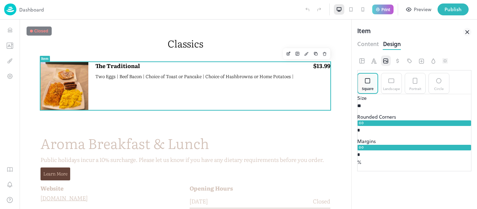
click at [8, 10] on img at bounding box center [10, 9] width 12 height 12
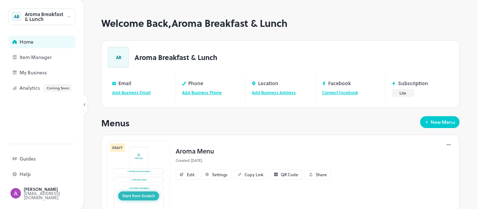
scroll to position [32, 0]
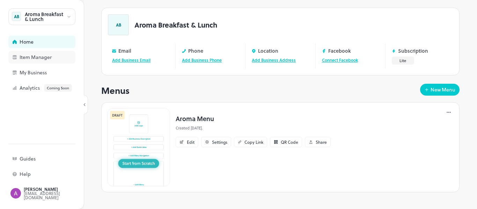
click at [48, 58] on div "Item Manager" at bounding box center [55, 57] width 70 height 5
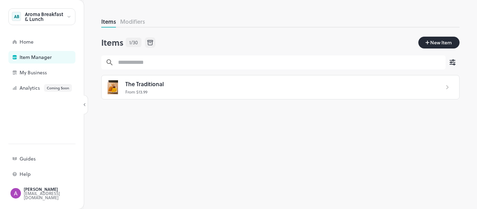
click at [170, 88] on div "The Traditional" at bounding box center [279, 84] width 308 height 9
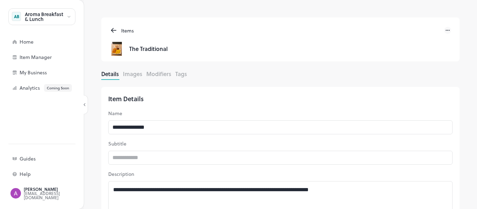
click at [163, 76] on button "Modifiers" at bounding box center [158, 74] width 25 height 8
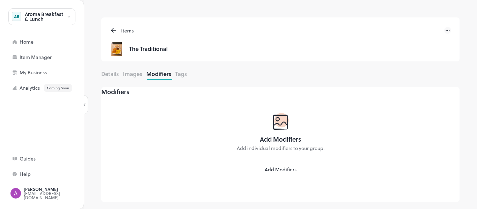
click at [140, 77] on button "Images" at bounding box center [132, 74] width 19 height 8
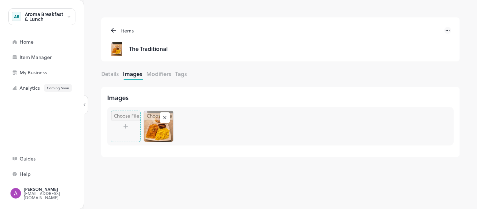
click at [168, 117] on rect at bounding box center [164, 117] width 7 height 7
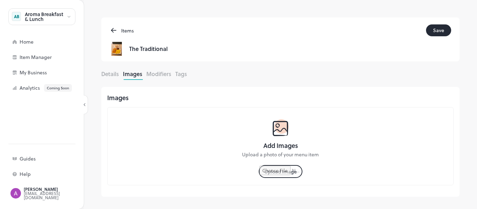
click at [429, 31] on button "Save" at bounding box center [438, 30] width 25 height 12
click at [429, 31] on div "Items" at bounding box center [280, 30] width 341 height 12
click at [47, 55] on div "Item Manager" at bounding box center [55, 57] width 70 height 5
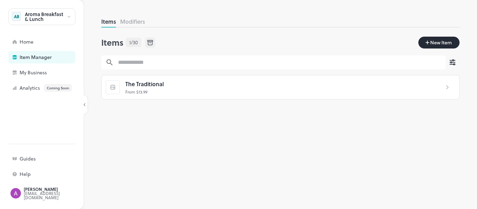
click at [445, 45] on span "New Item" at bounding box center [440, 43] width 23 height 8
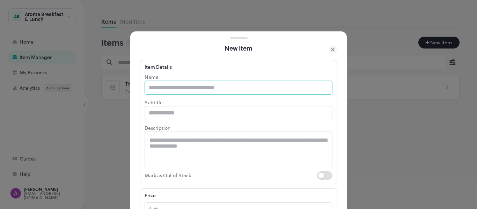
click at [184, 92] on input "text" at bounding box center [238, 88] width 188 height 14
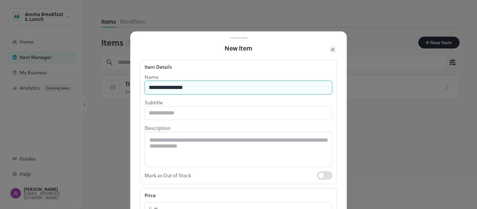
type input "**********"
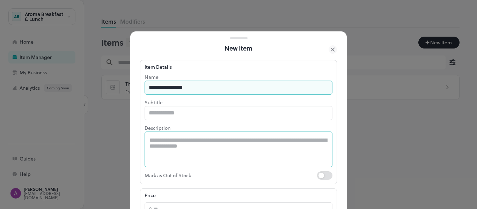
click at [167, 139] on textarea at bounding box center [238, 149] width 178 height 24
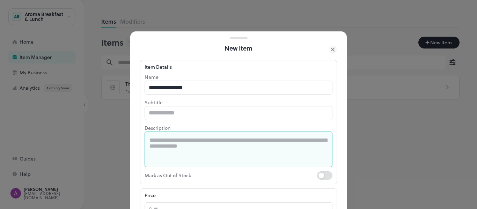
paste textarea "**********"
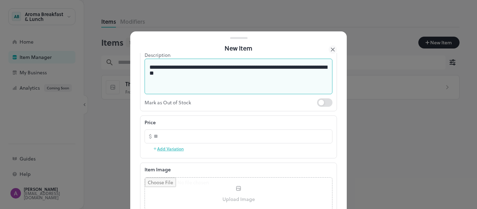
scroll to position [78, 0]
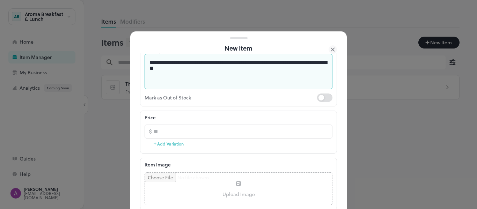
type textarea "**********"
click at [240, 132] on input "number" at bounding box center [243, 132] width 179 height 14
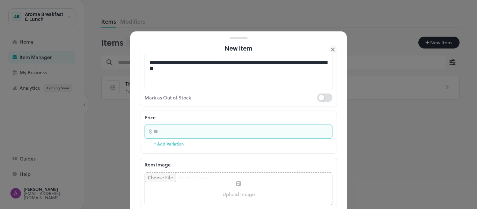
type input "**"
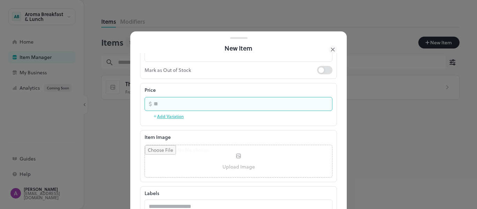
scroll to position [106, 0]
click at [208, 106] on input "**" at bounding box center [243, 103] width 179 height 14
type input "*****"
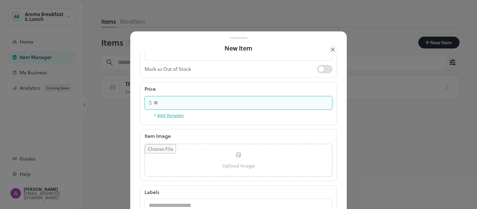
click at [215, 131] on div "Item Image Upload Image To pick up a draggable item, press the space bar. While…" at bounding box center [238, 155] width 197 height 52
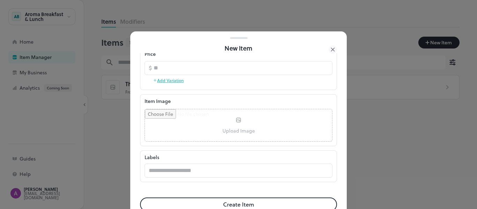
scroll to position [158, 0]
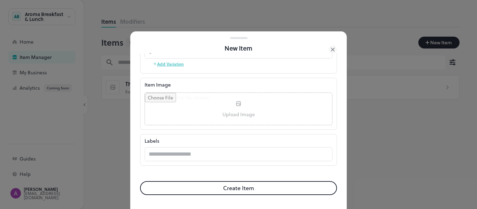
click at [204, 191] on button "Create Item" at bounding box center [238, 188] width 197 height 14
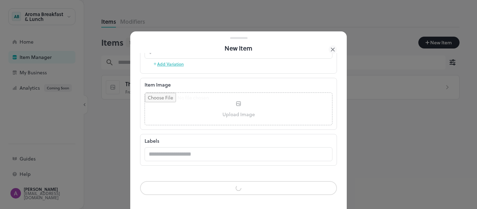
scroll to position [157, 0]
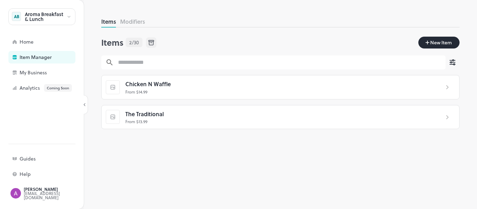
click at [158, 86] on span "Chicken N Waffle" at bounding box center [147, 84] width 45 height 9
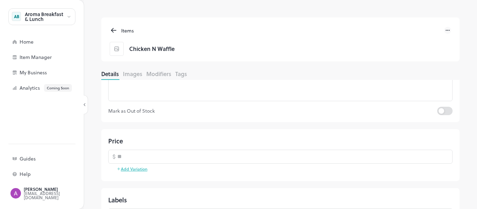
scroll to position [143, 0]
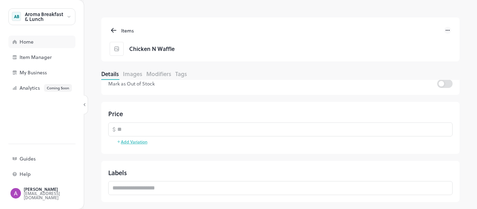
click at [43, 37] on div "Home" at bounding box center [41, 42] width 67 height 13
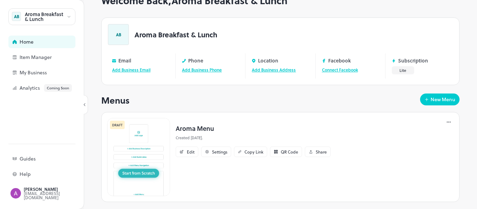
scroll to position [32, 0]
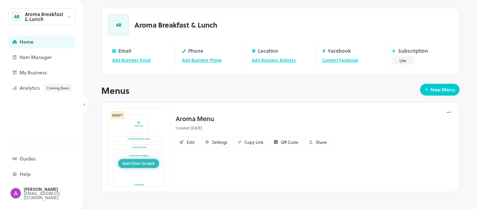
click at [205, 115] on p "Aroma Menu" at bounding box center [252, 118] width 155 height 9
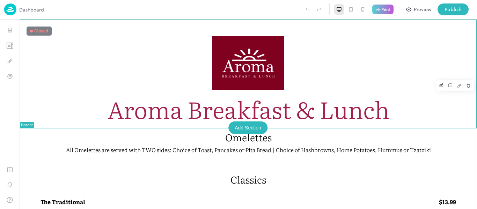
scroll to position [85, 0]
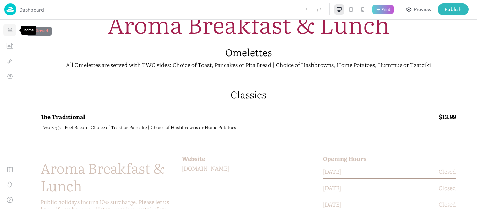
click at [13, 30] on button "Items" at bounding box center [9, 30] width 13 height 13
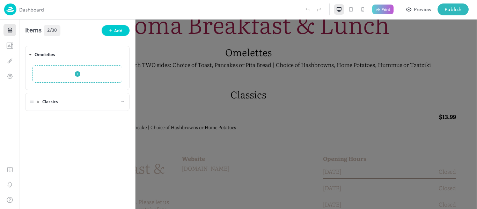
click at [32, 102] on body "**********" at bounding box center [238, 104] width 477 height 209
click at [38, 102] on icon at bounding box center [38, 102] width 1 height 2
click at [38, 31] on span "Items" at bounding box center [33, 30] width 16 height 11
click at [33, 55] on body "**********" at bounding box center [238, 104] width 477 height 209
click at [34, 55] on body "**********" at bounding box center [238, 104] width 477 height 209
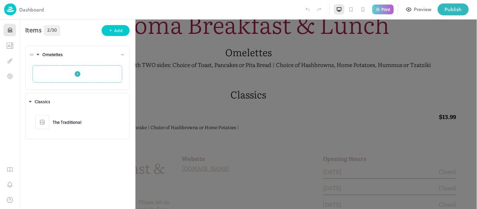
click at [37, 56] on icon at bounding box center [38, 54] width 5 height 5
click at [11, 31] on icon "Items" at bounding box center [10, 31] width 4 height 1
click at [34, 55] on body "**********" at bounding box center [238, 104] width 477 height 209
click at [36, 55] on icon at bounding box center [38, 54] width 5 height 5
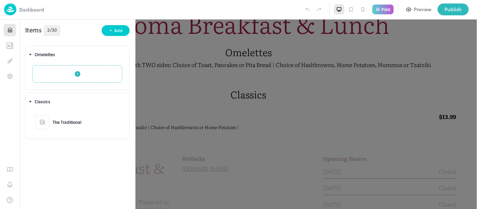
click at [11, 11] on img at bounding box center [10, 9] width 12 height 12
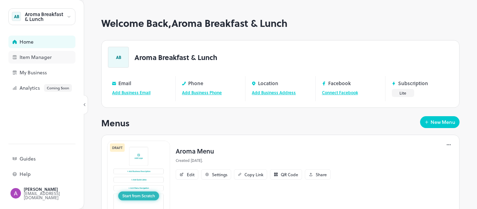
click at [51, 61] on div "Item Manager" at bounding box center [41, 57] width 67 height 13
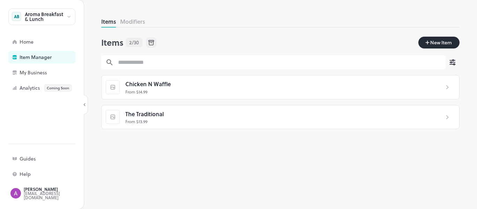
click at [140, 87] on span "Chicken N Waffle" at bounding box center [147, 84] width 45 height 9
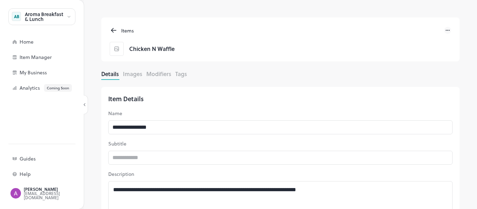
click at [165, 78] on div "Details Images Modifiers Tags" at bounding box center [280, 75] width 358 height 10
click at [161, 75] on button "Modifiers" at bounding box center [158, 74] width 25 height 8
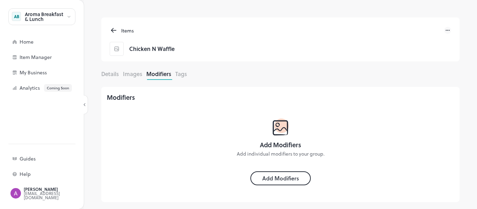
click at [130, 76] on button "Images" at bounding box center [132, 74] width 19 height 8
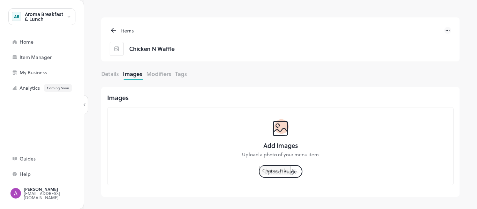
click at [109, 74] on button "Details" at bounding box center [109, 74] width 17 height 8
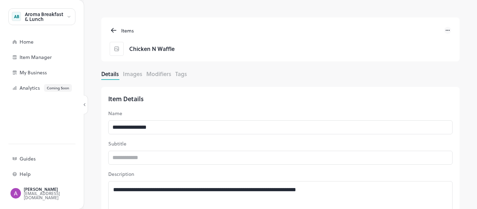
click at [446, 29] on icon at bounding box center [447, 30] width 7 height 7
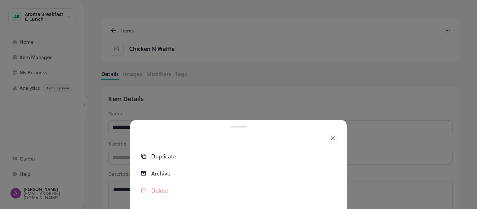
click at [372, 53] on div at bounding box center [238, 104] width 477 height 209
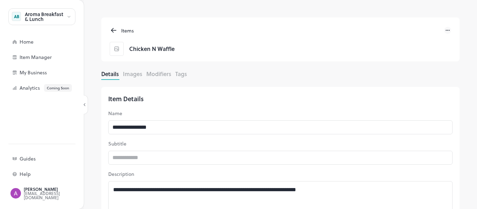
click at [115, 31] on icon at bounding box center [114, 30] width 8 height 8
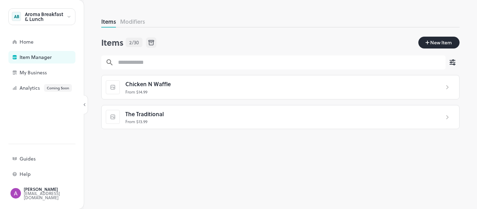
click at [451, 84] on div at bounding box center [446, 87] width 15 height 9
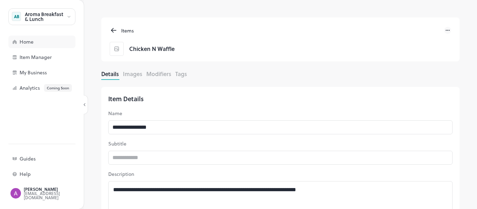
click at [24, 44] on div "Home" at bounding box center [55, 41] width 70 height 5
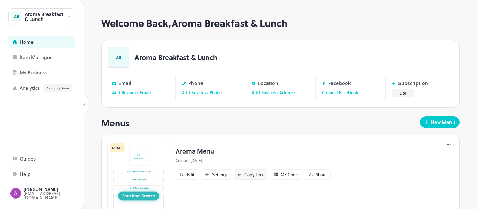
scroll to position [32, 0]
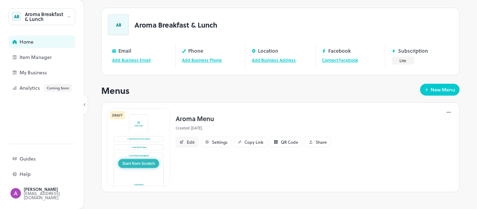
click at [191, 141] on div "Edit" at bounding box center [191, 142] width 8 height 4
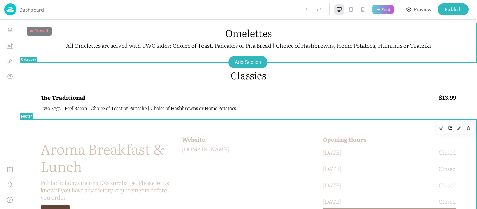
scroll to position [104, 0]
